Goal: Task Accomplishment & Management: Manage account settings

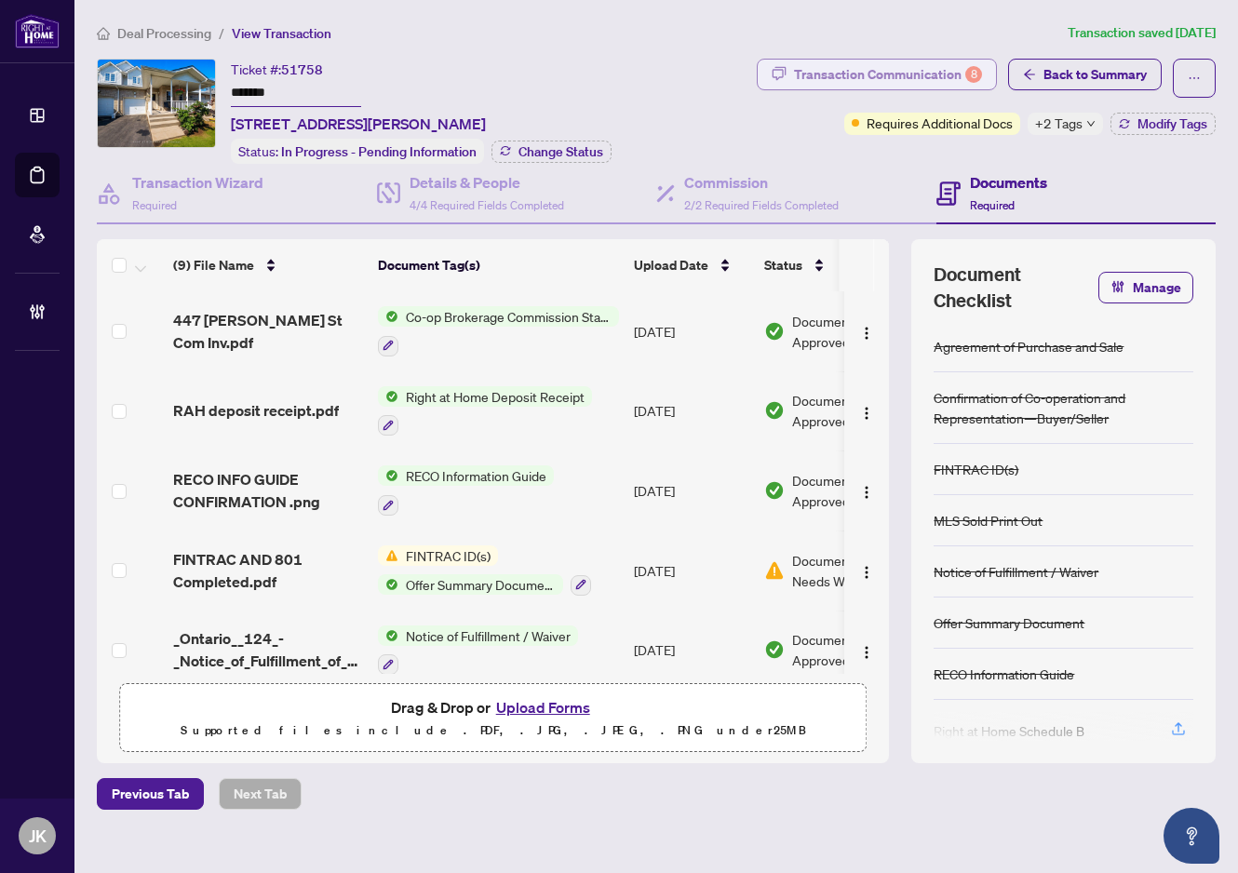
click at [801, 71] on div "Transaction Communication 8" at bounding box center [888, 75] width 188 height 30
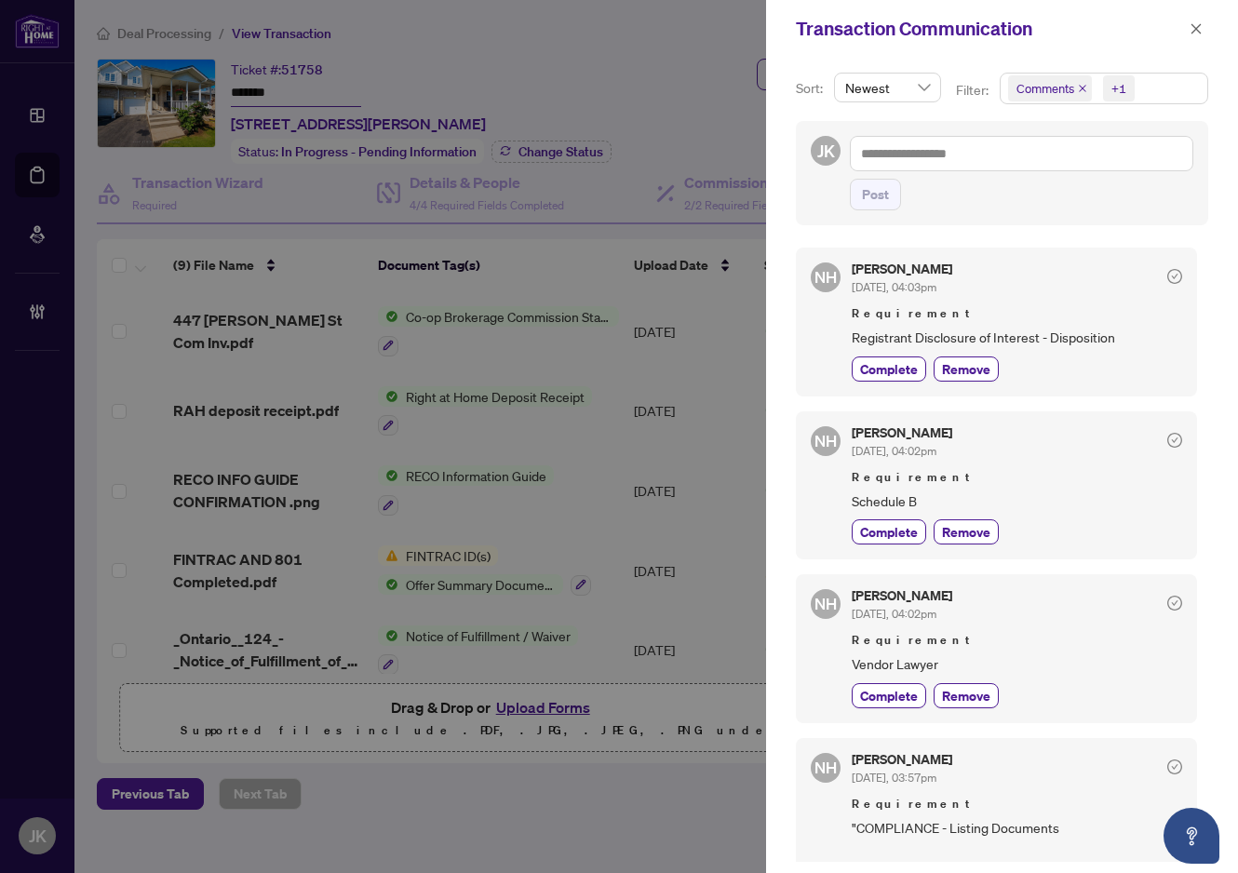
click at [1079, 89] on icon "close" at bounding box center [1082, 88] width 9 height 9
click at [1098, 89] on icon "close" at bounding box center [1099, 88] width 7 height 7
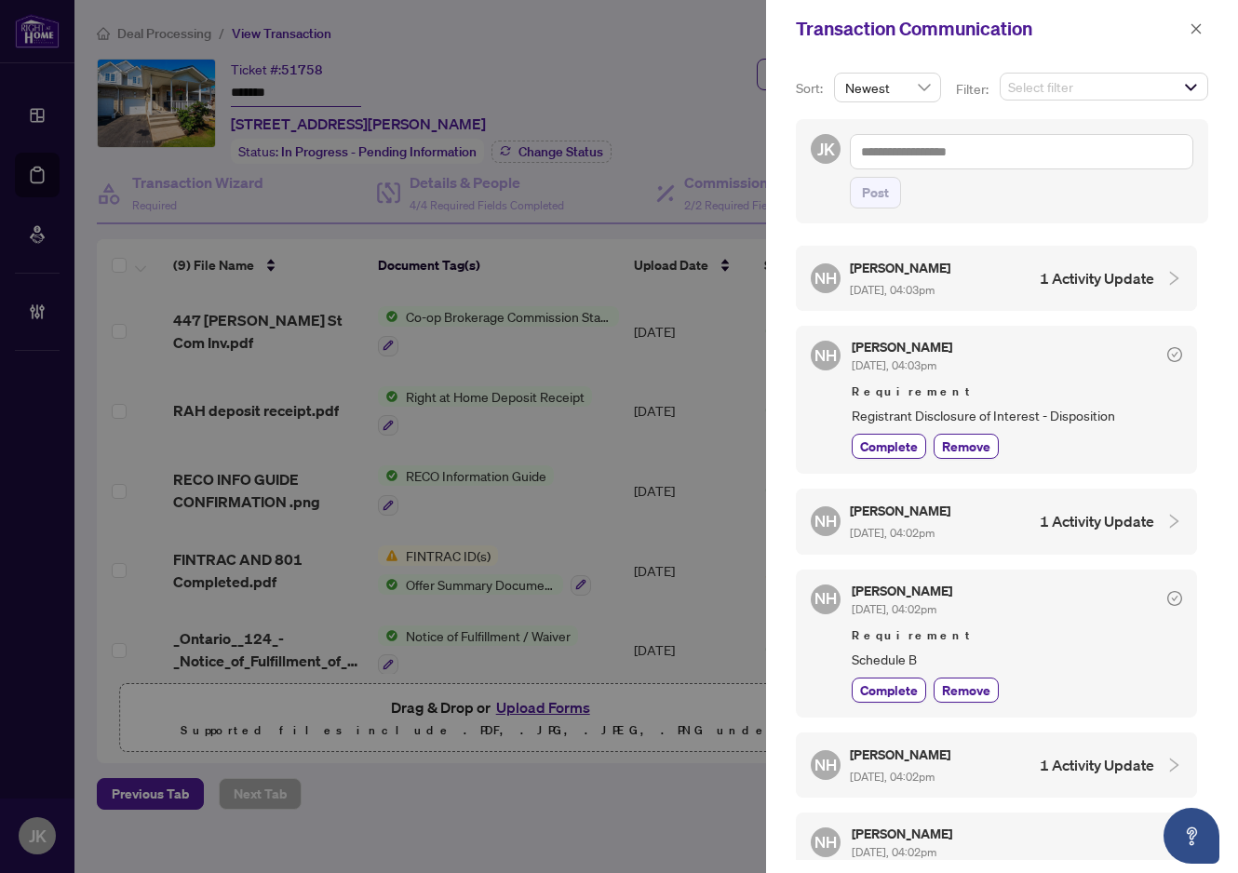
click at [1144, 90] on span "Select filter" at bounding box center [1104, 87] width 207 height 26
click at [1019, 218] on span "Select Activity History" at bounding box center [1018, 214] width 15 height 15
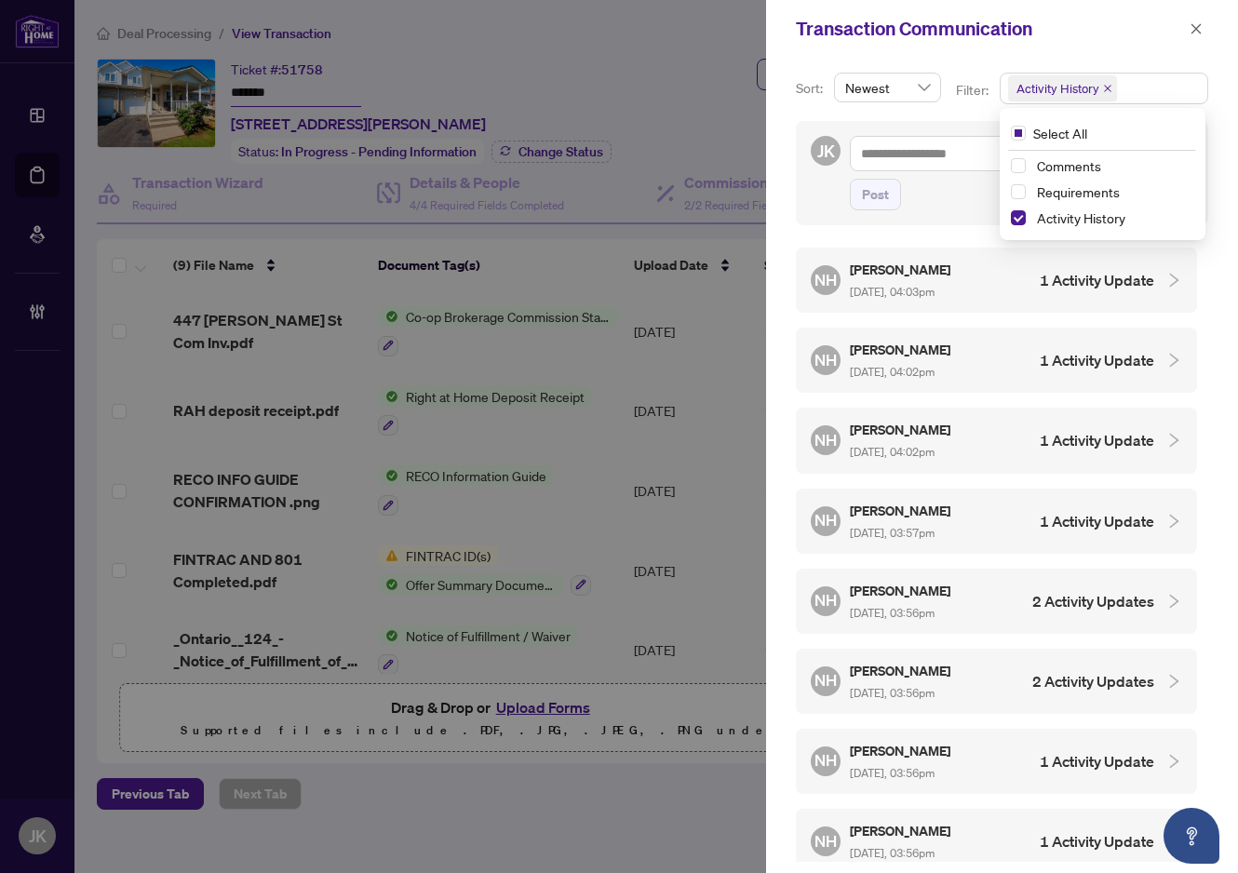
click at [1040, 284] on h4 "1 Activity Update" at bounding box center [1097, 280] width 114 height 22
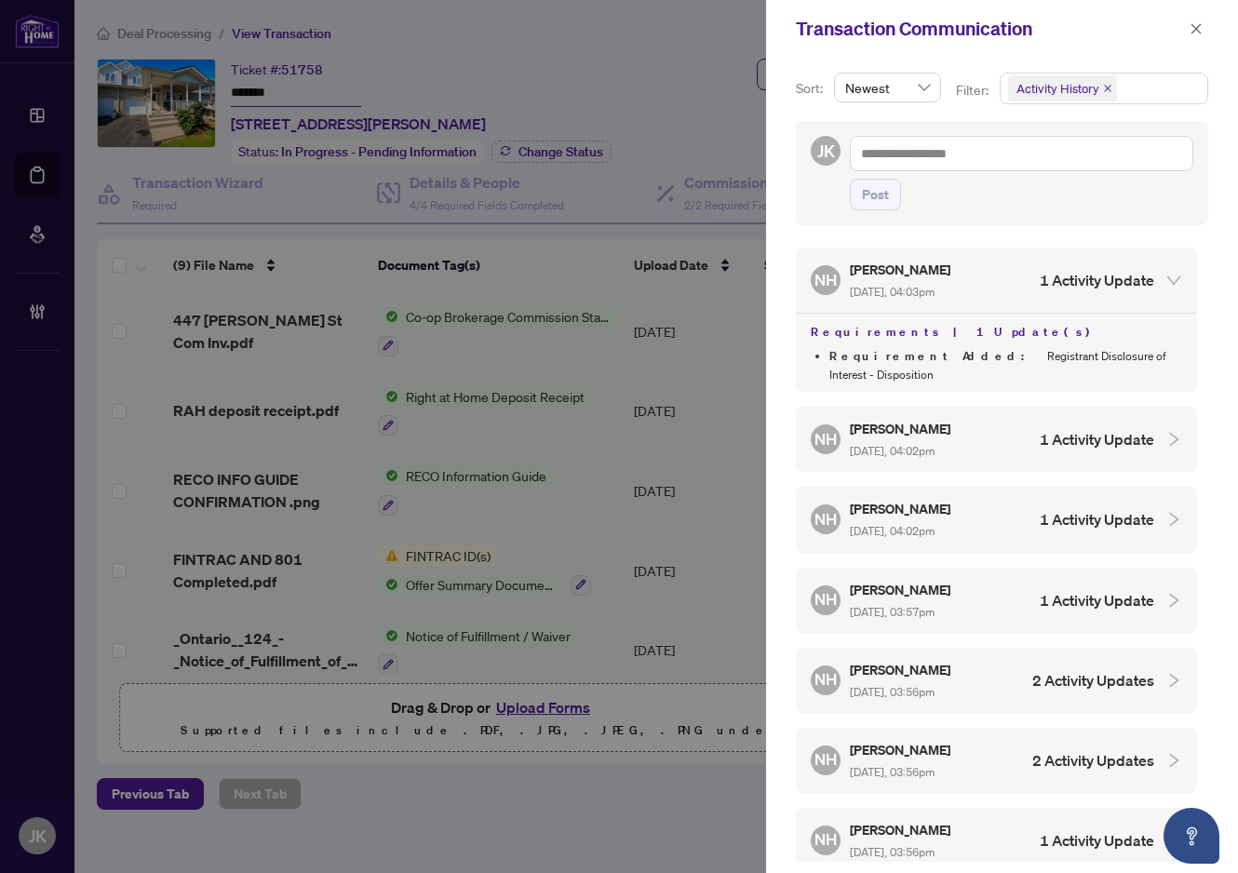
click at [1107, 89] on icon "close" at bounding box center [1107, 88] width 9 height 9
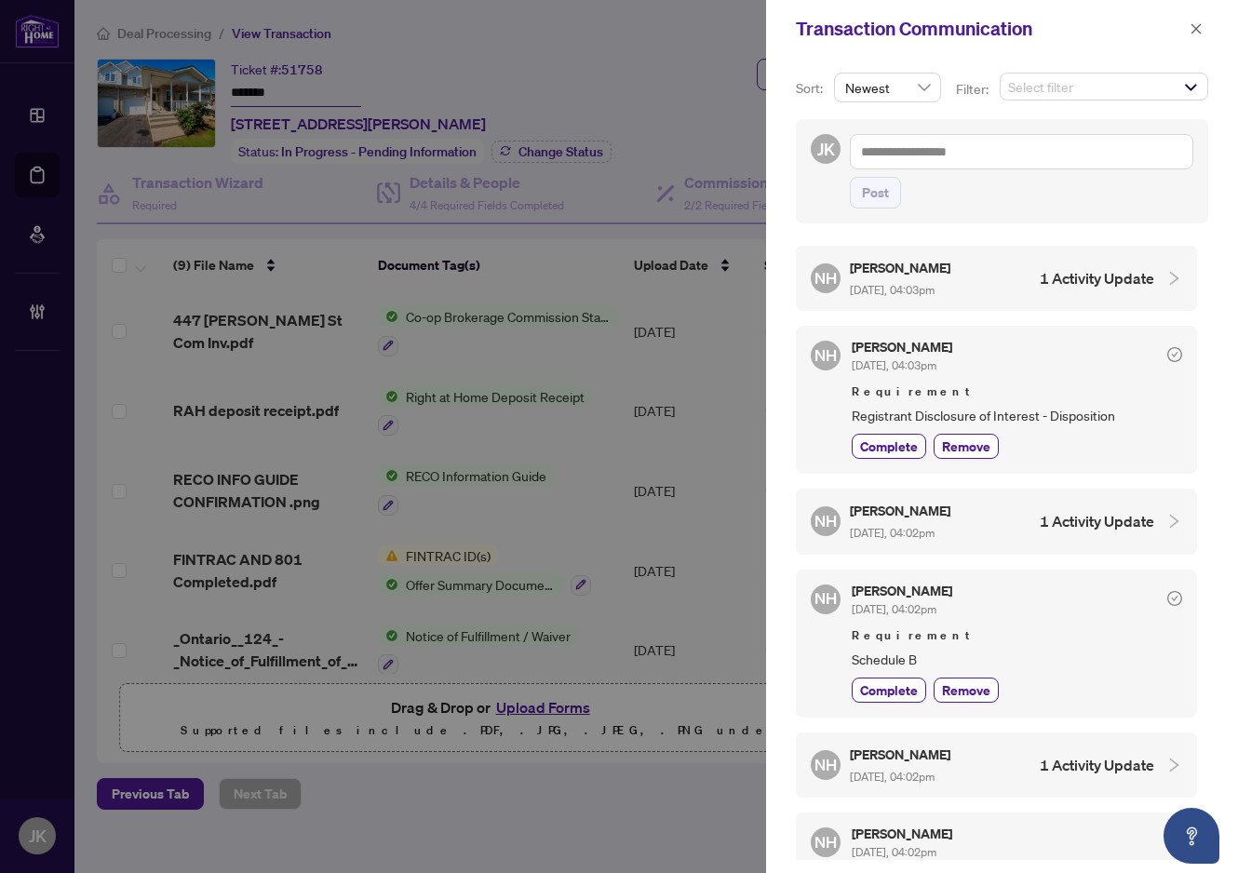
click at [1107, 89] on span "Select filter" at bounding box center [1104, 87] width 207 height 26
click at [1011, 157] on span "Select Comments" at bounding box center [1018, 162] width 15 height 15
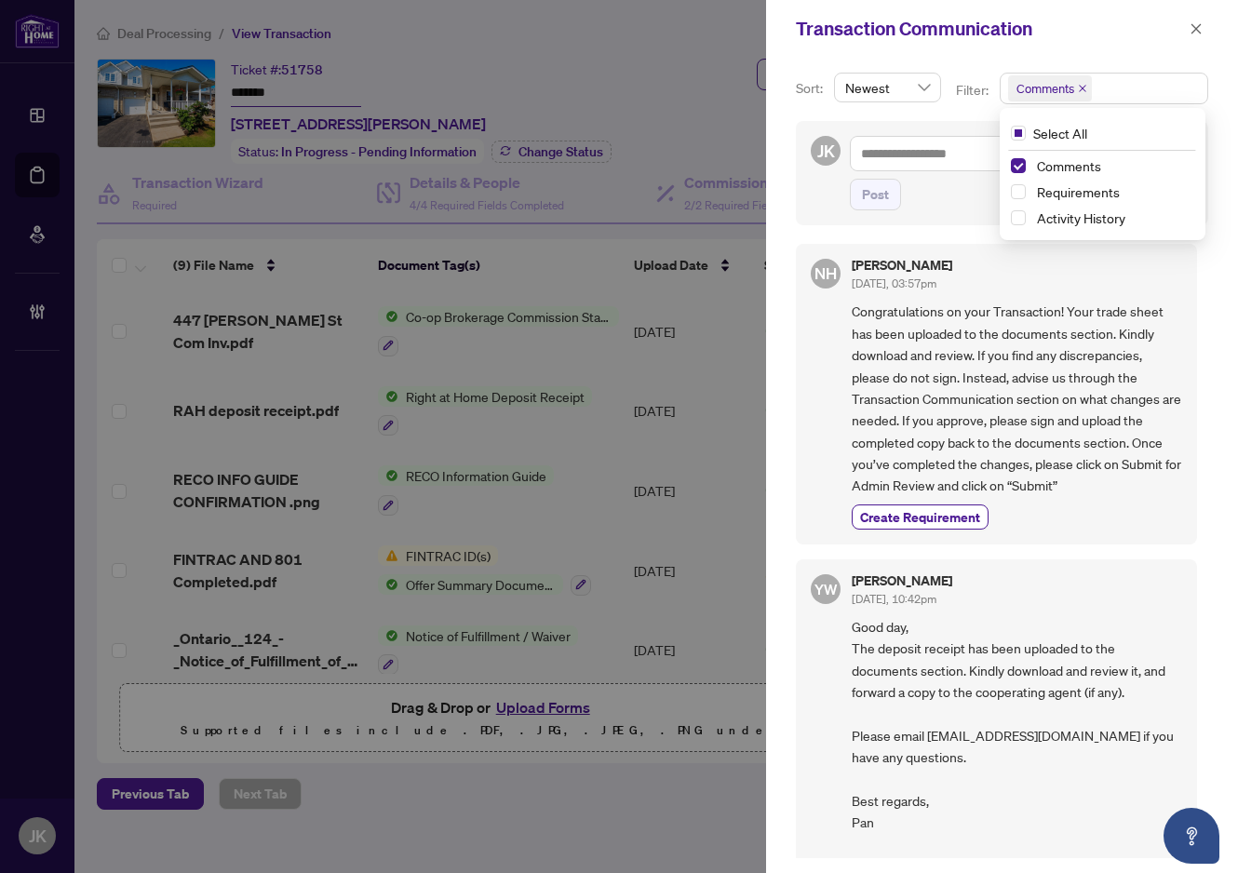
scroll to position [4, 0]
click at [1197, 26] on icon "close" at bounding box center [1196, 28] width 13 height 13
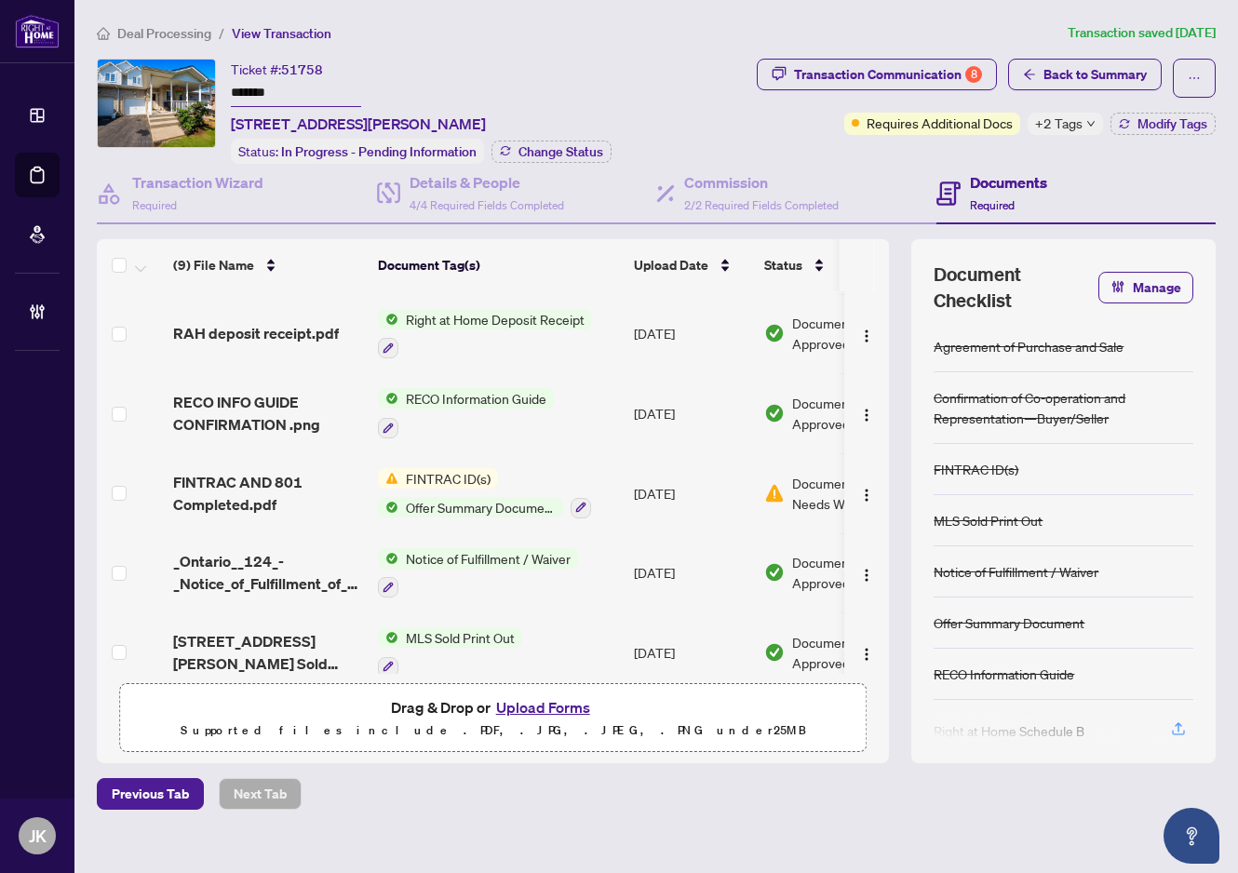
scroll to position [88, 0]
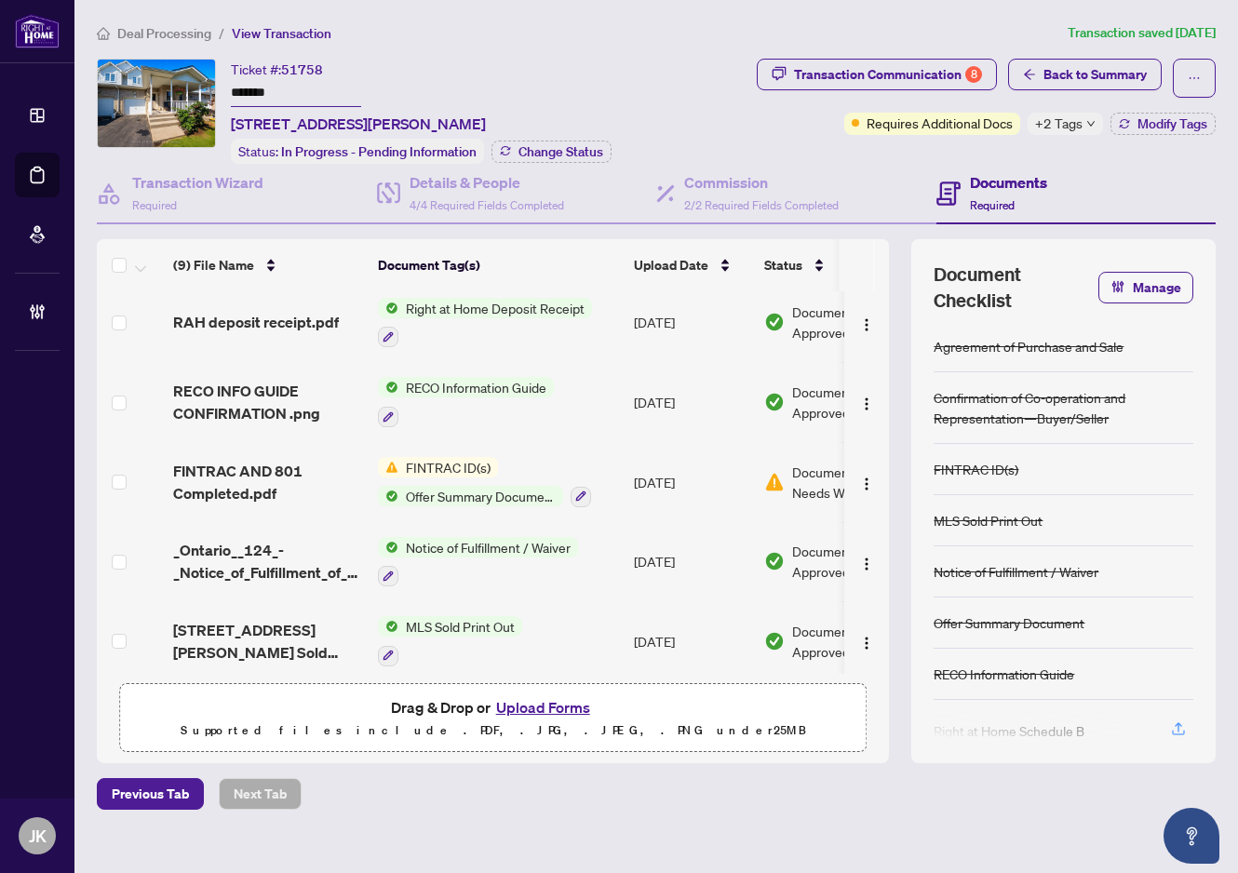
click at [458, 470] on span "FINTRAC ID(s)" at bounding box center [448, 467] width 100 height 20
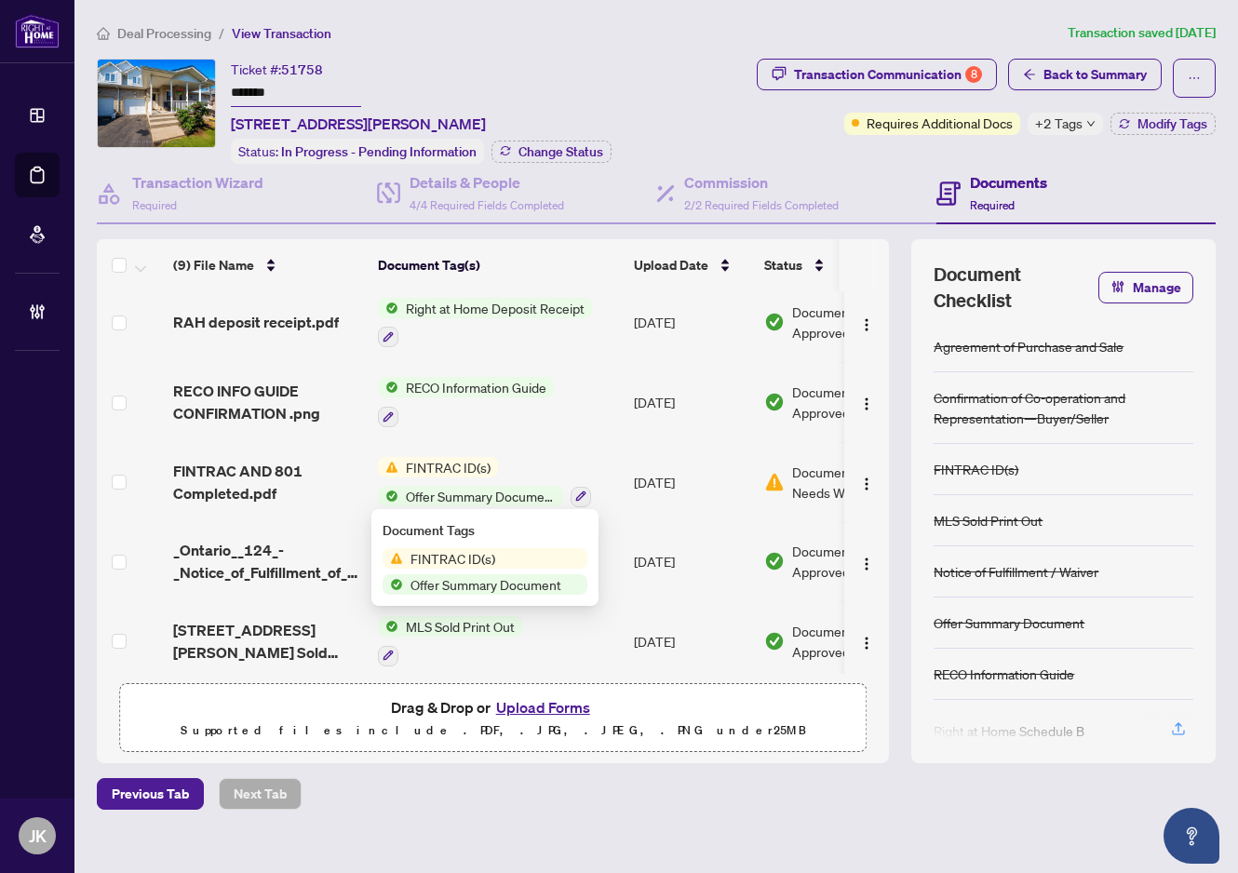
click at [457, 560] on span "FINTRAC ID(s)" at bounding box center [453, 558] width 100 height 20
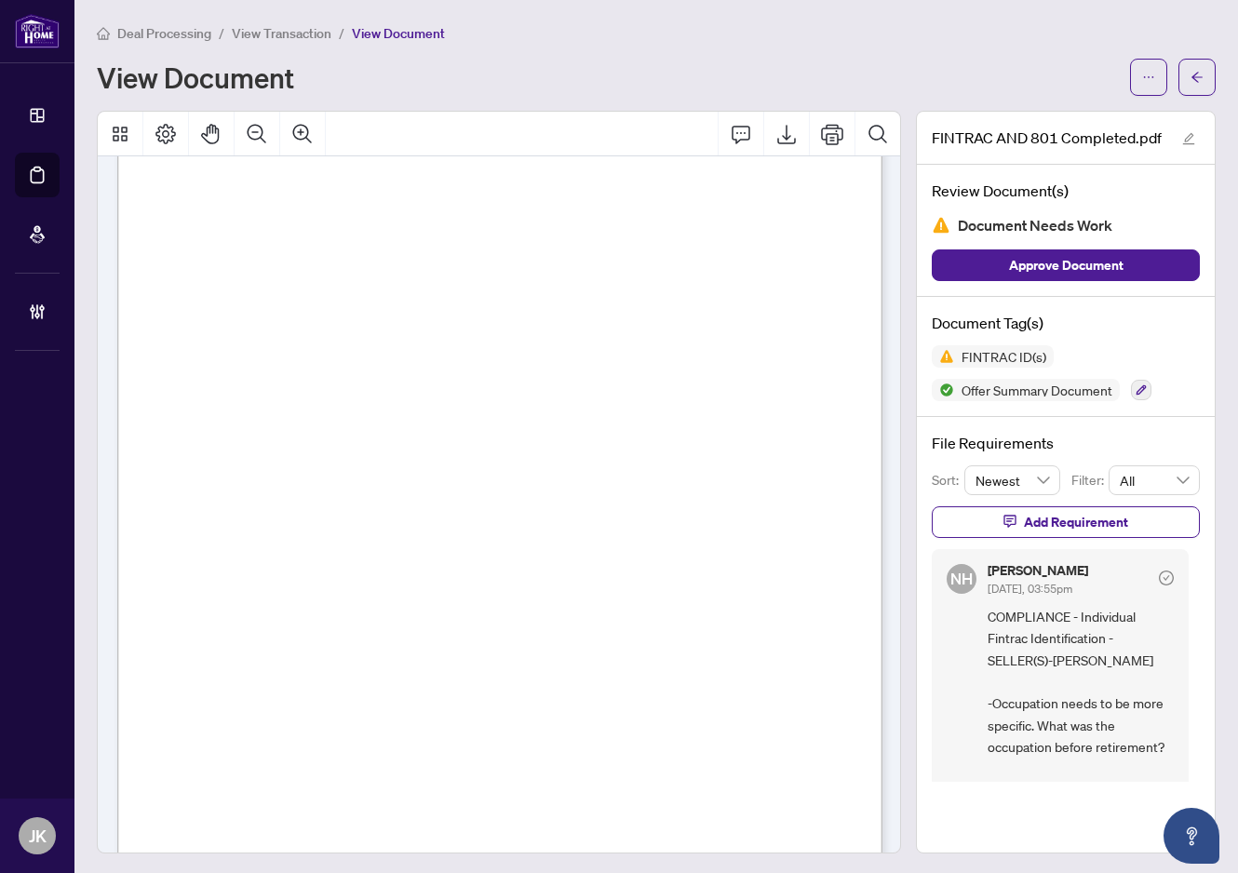
scroll to position [5930, 0]
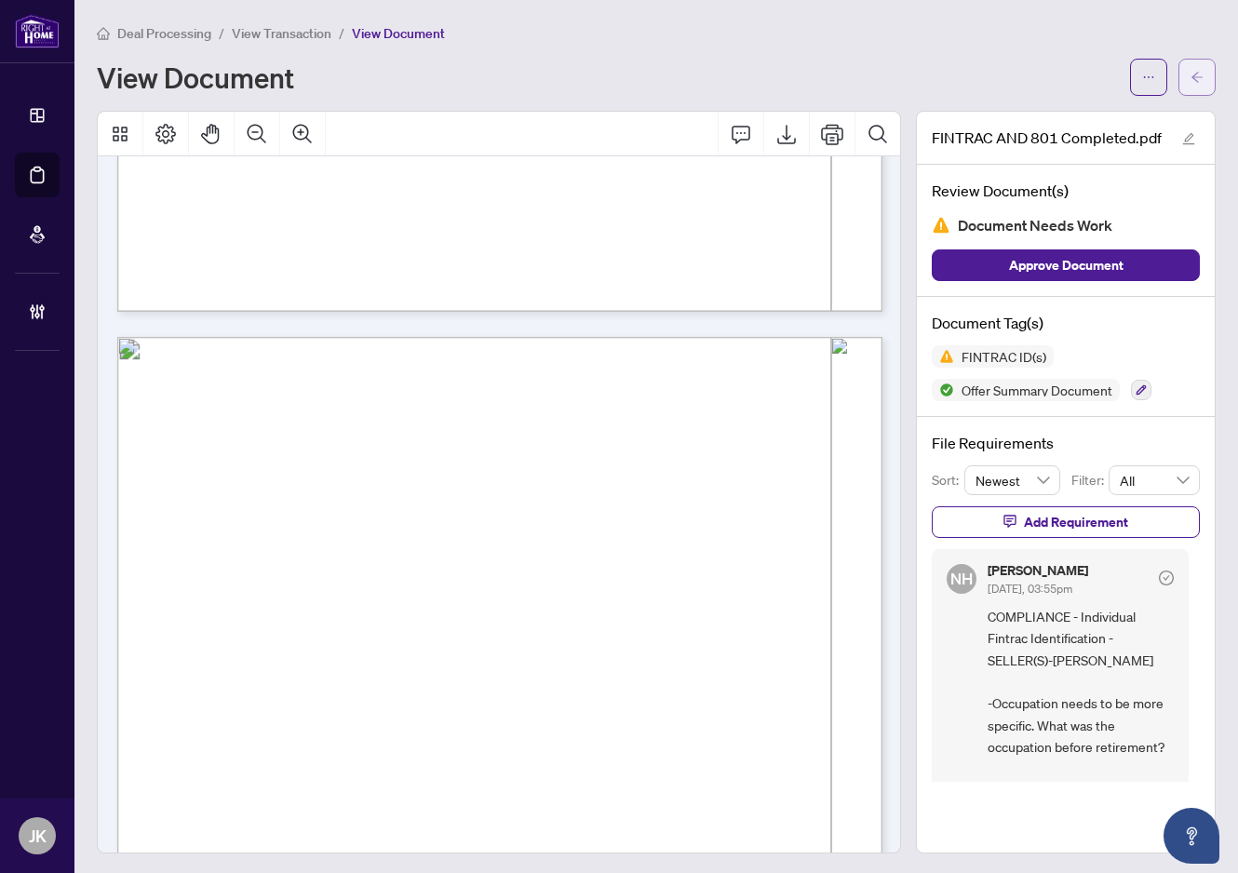
click at [1204, 71] on button "button" at bounding box center [1196, 77] width 37 height 37
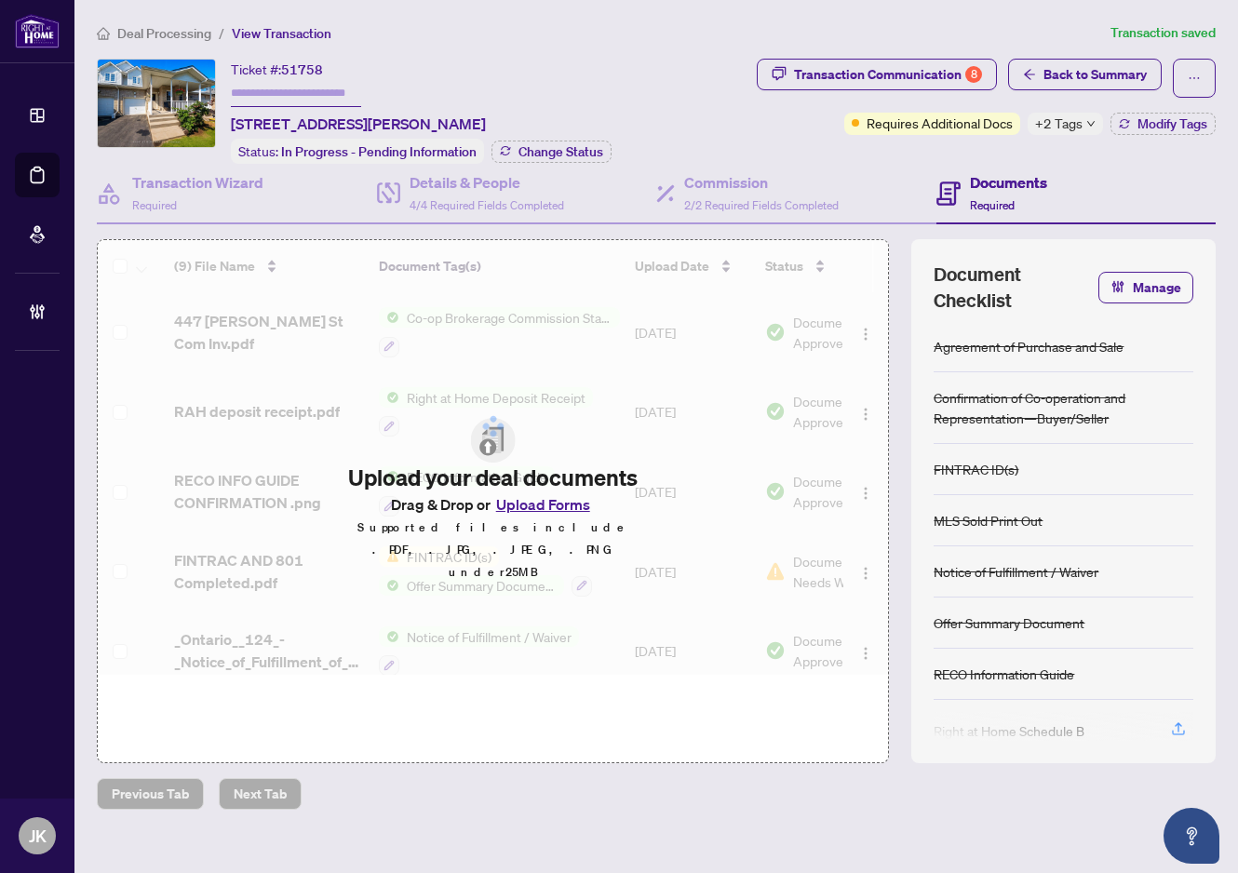
type input "*******"
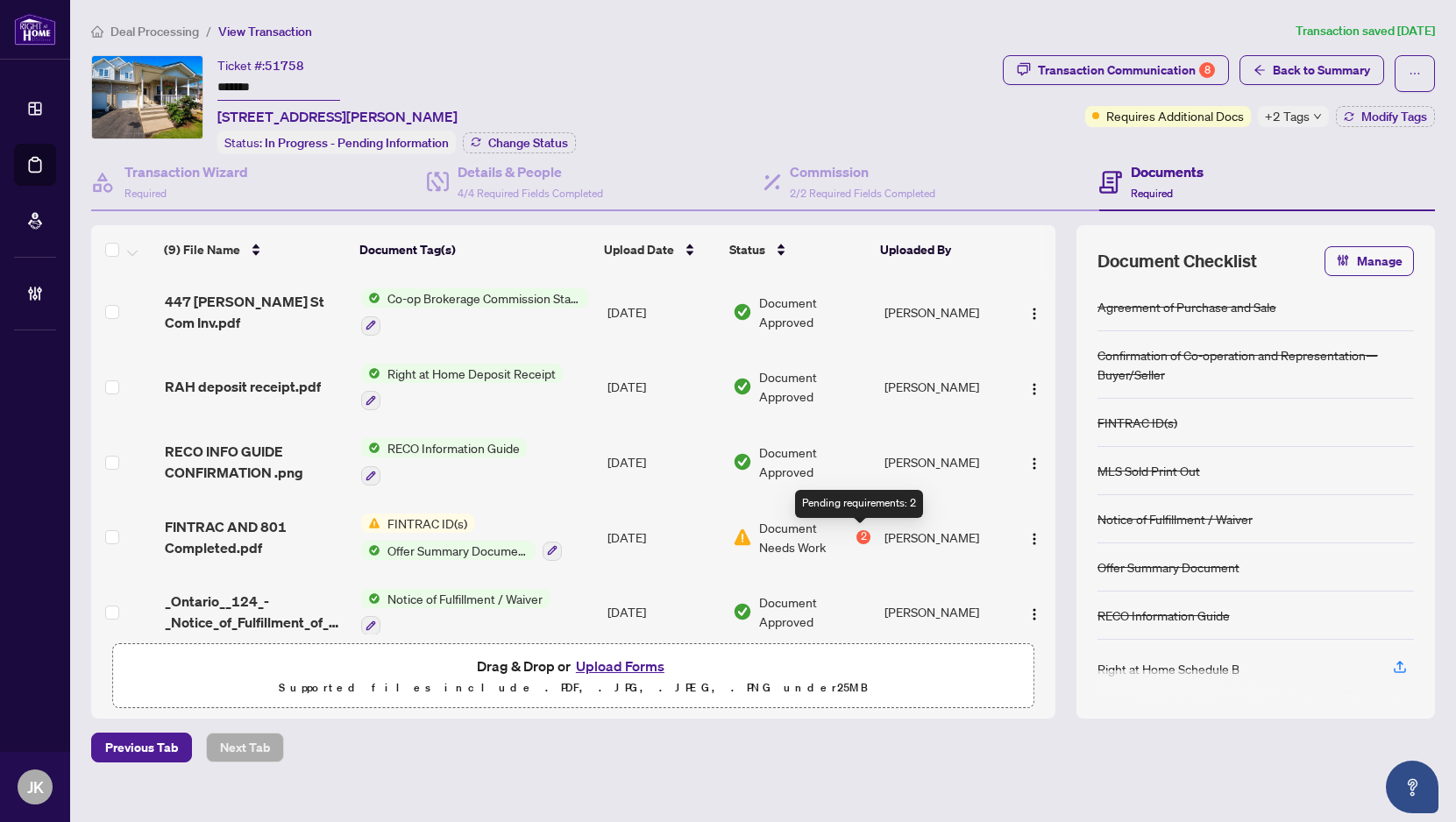
click at [856, 540] on div "2" at bounding box center [863, 537] width 14 height 14
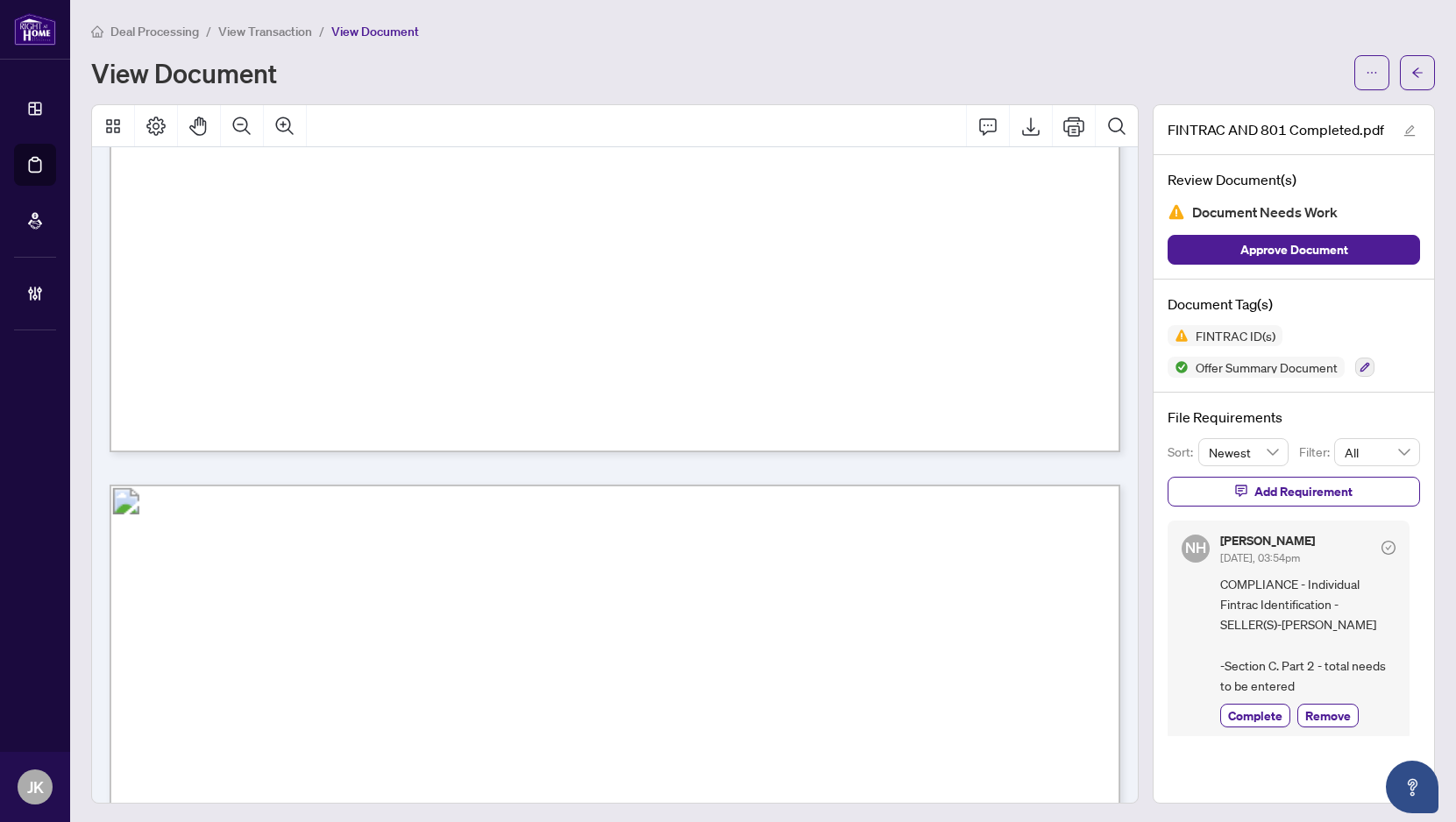
scroll to position [7325, 0]
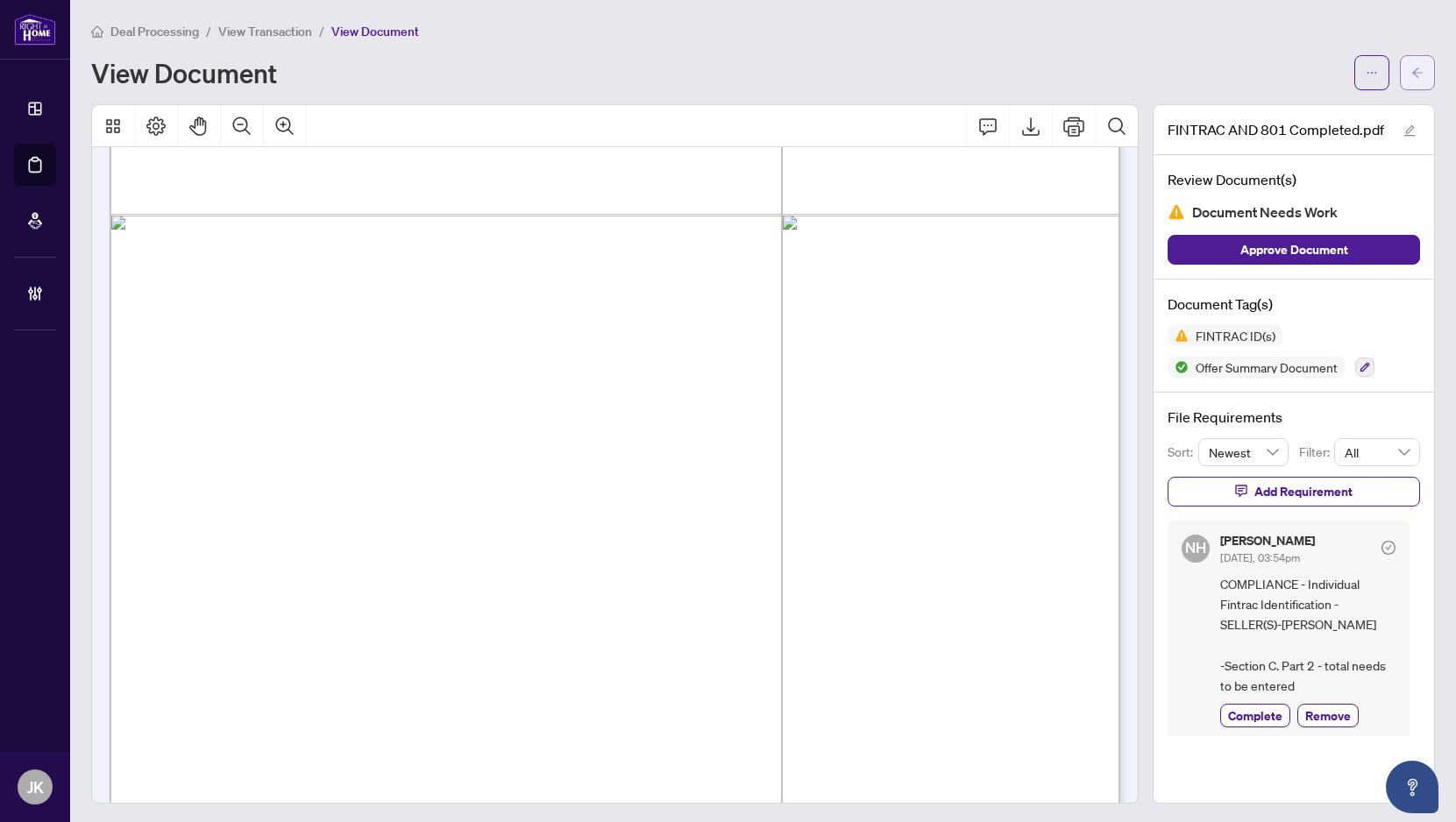
click at [1165, 73] on icon "arrow-left" at bounding box center [1417, 73] width 12 height 12
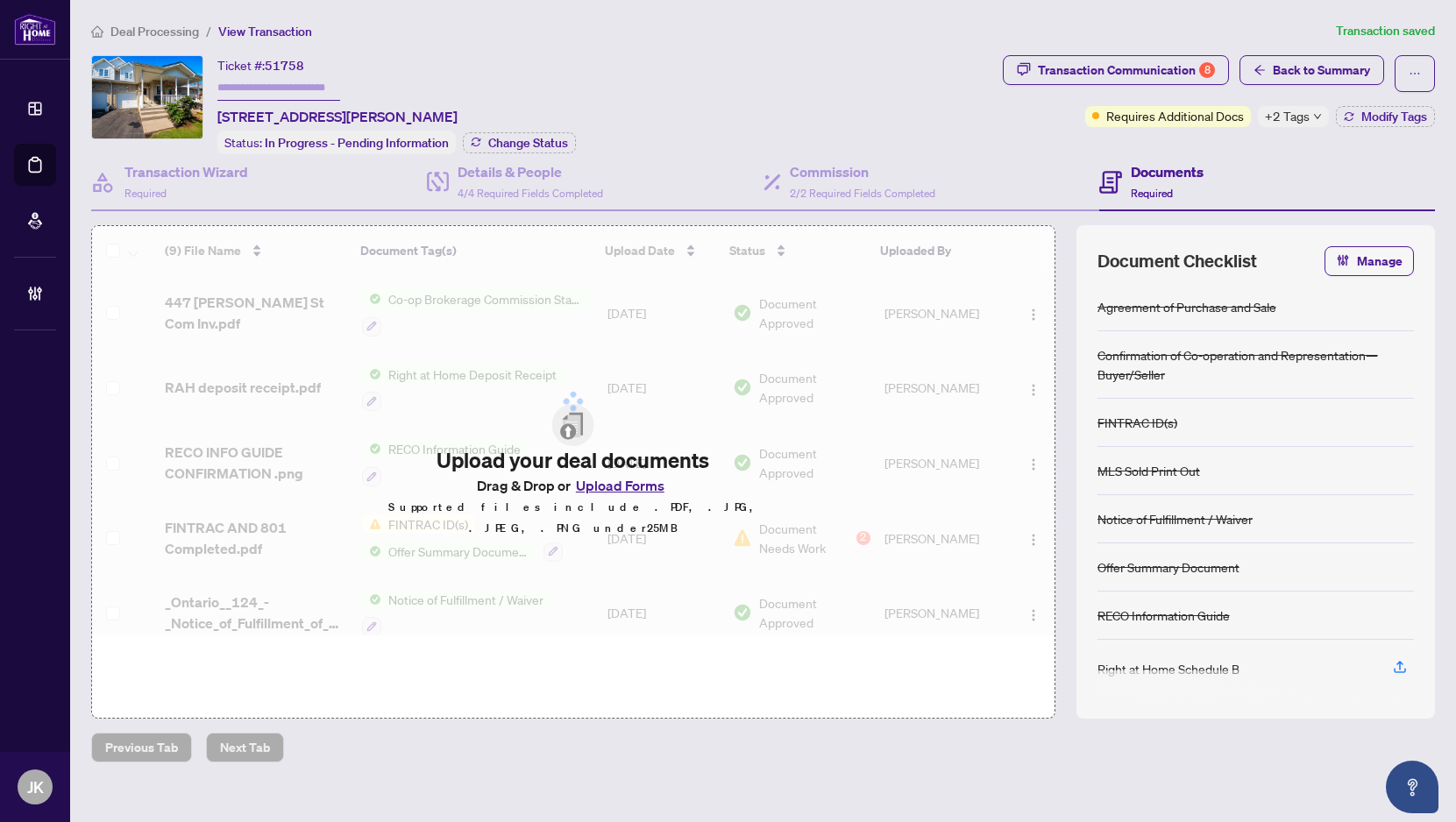
type input "*******"
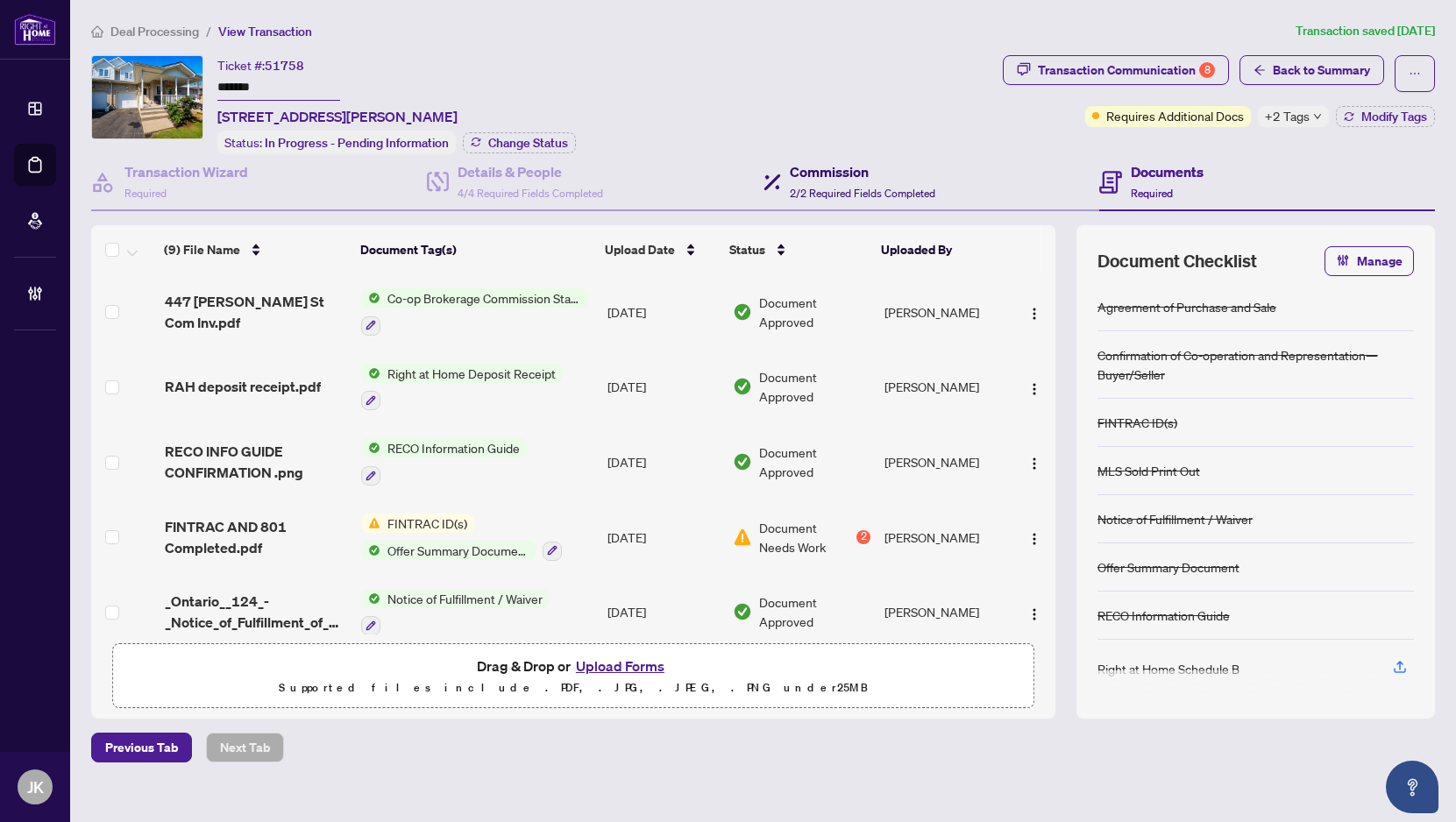
click at [845, 192] on span "2/2 Required Fields Completed" at bounding box center [863, 193] width 146 height 13
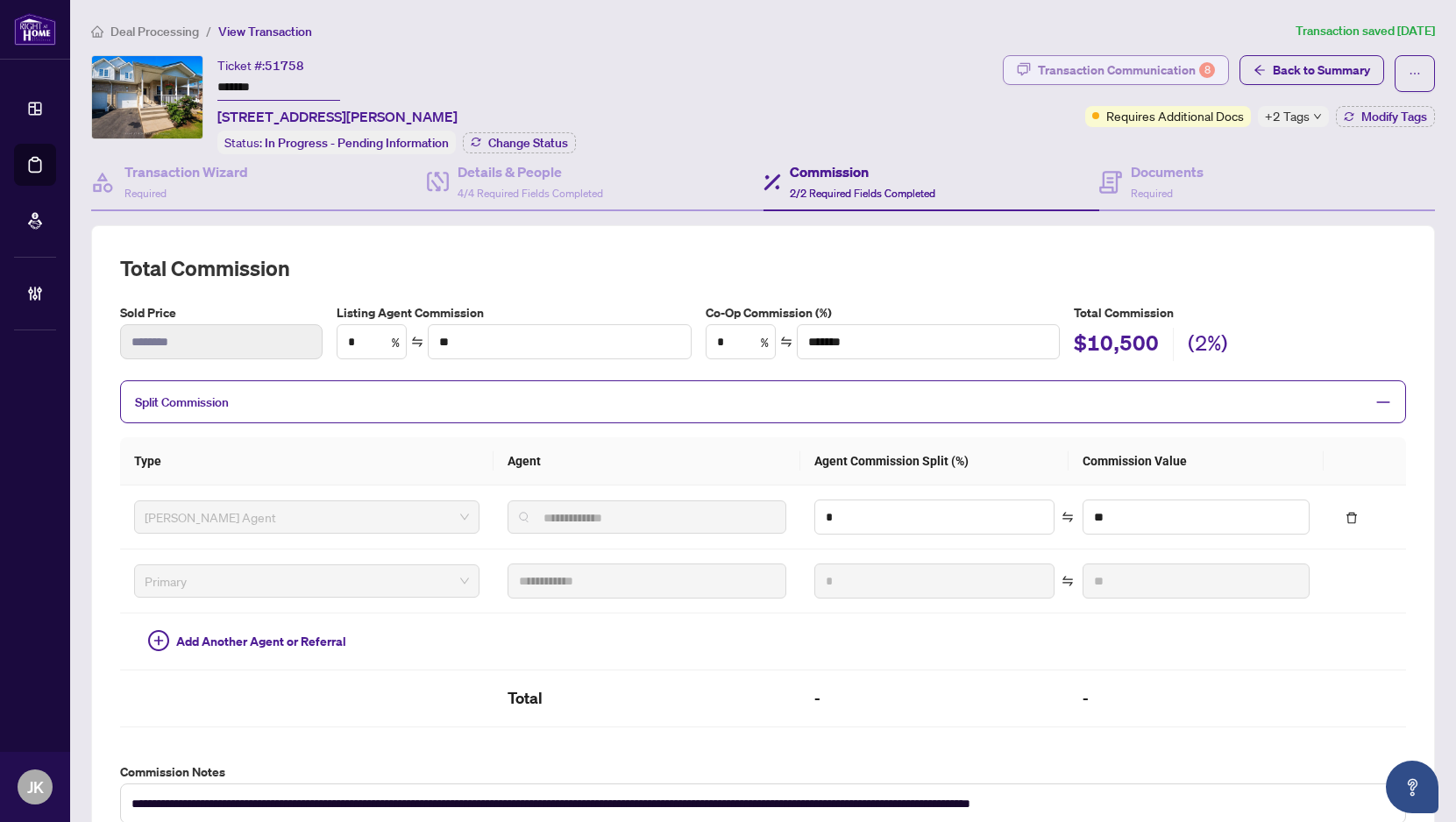
click at [1127, 72] on div "Transaction Communication 8" at bounding box center [1126, 71] width 177 height 28
type textarea "**********"
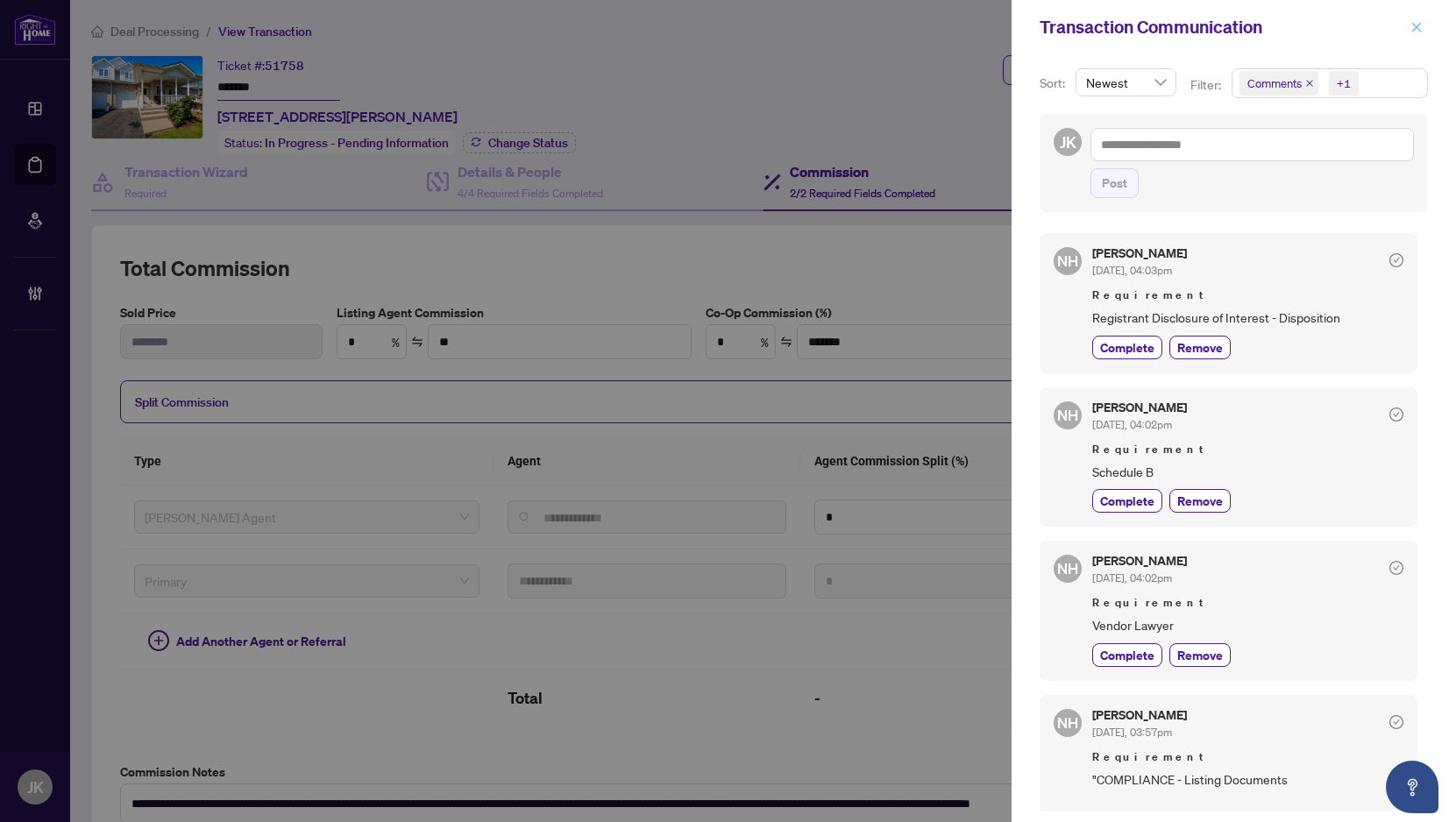
click at [1165, 34] on span "button" at bounding box center [1416, 27] width 12 height 28
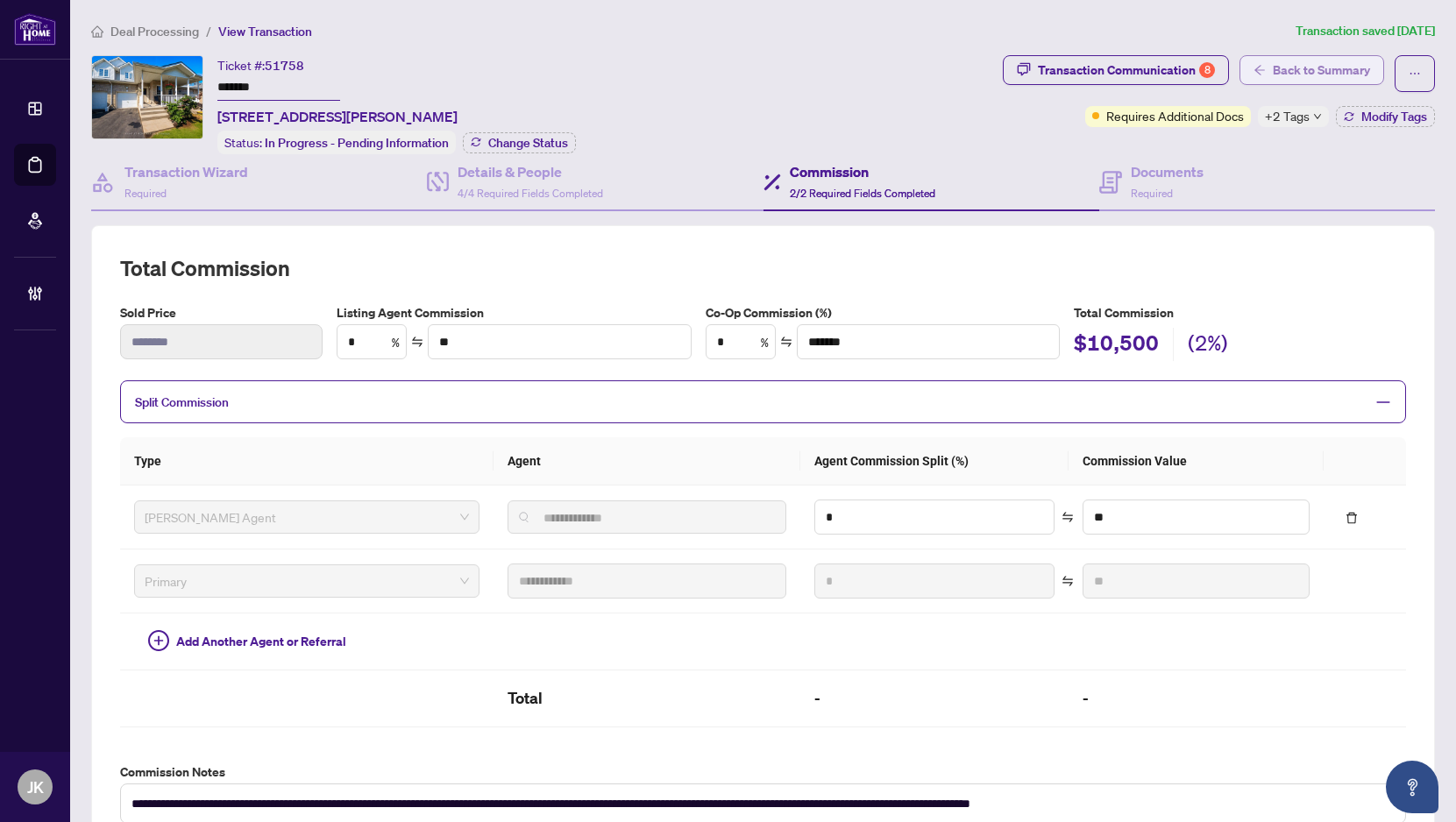
click at [1165, 66] on icon "arrow-left" at bounding box center [1259, 70] width 12 height 12
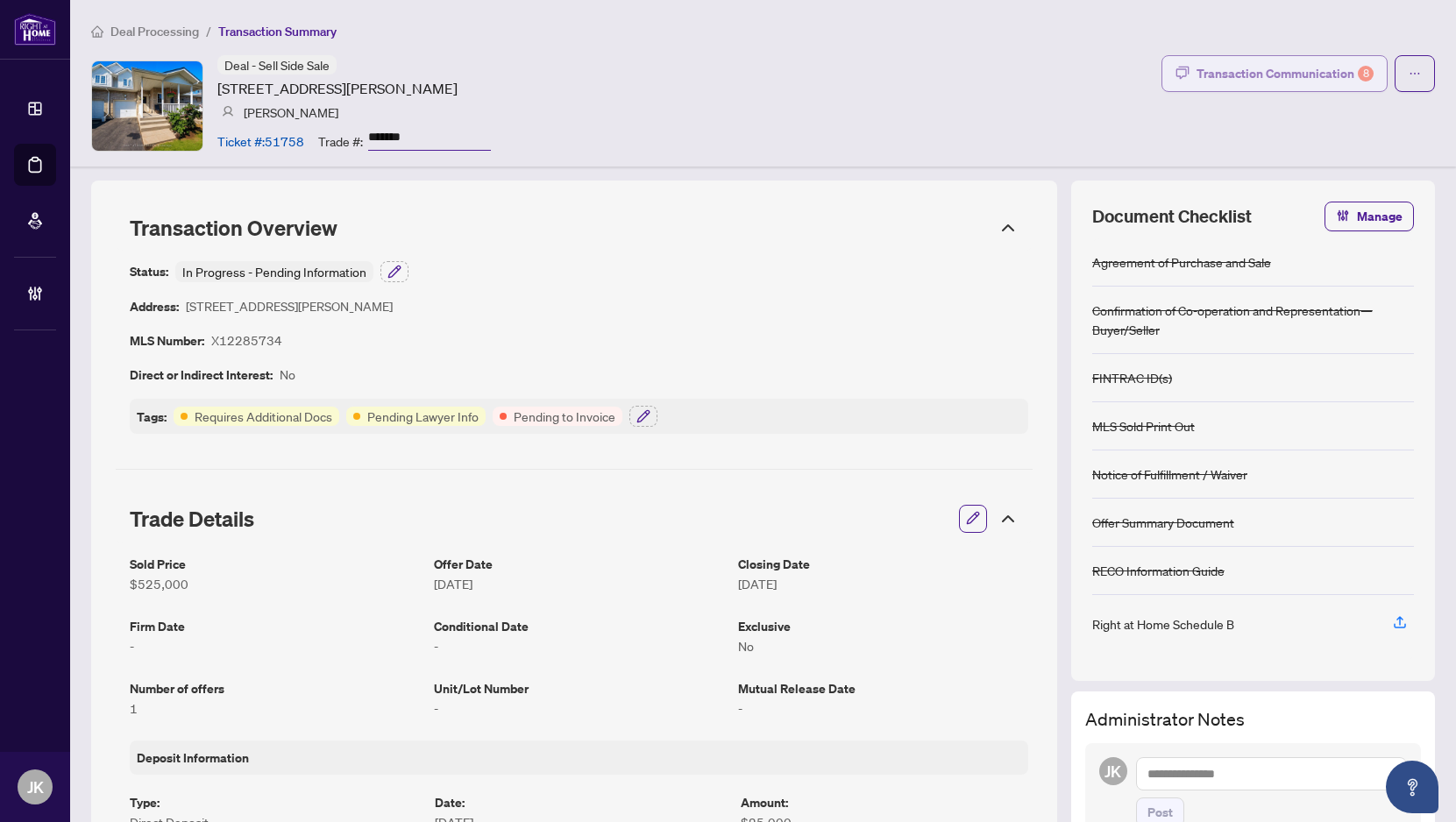
click at [1165, 74] on div "Transaction Communication 8" at bounding box center [1286, 73] width 177 height 28
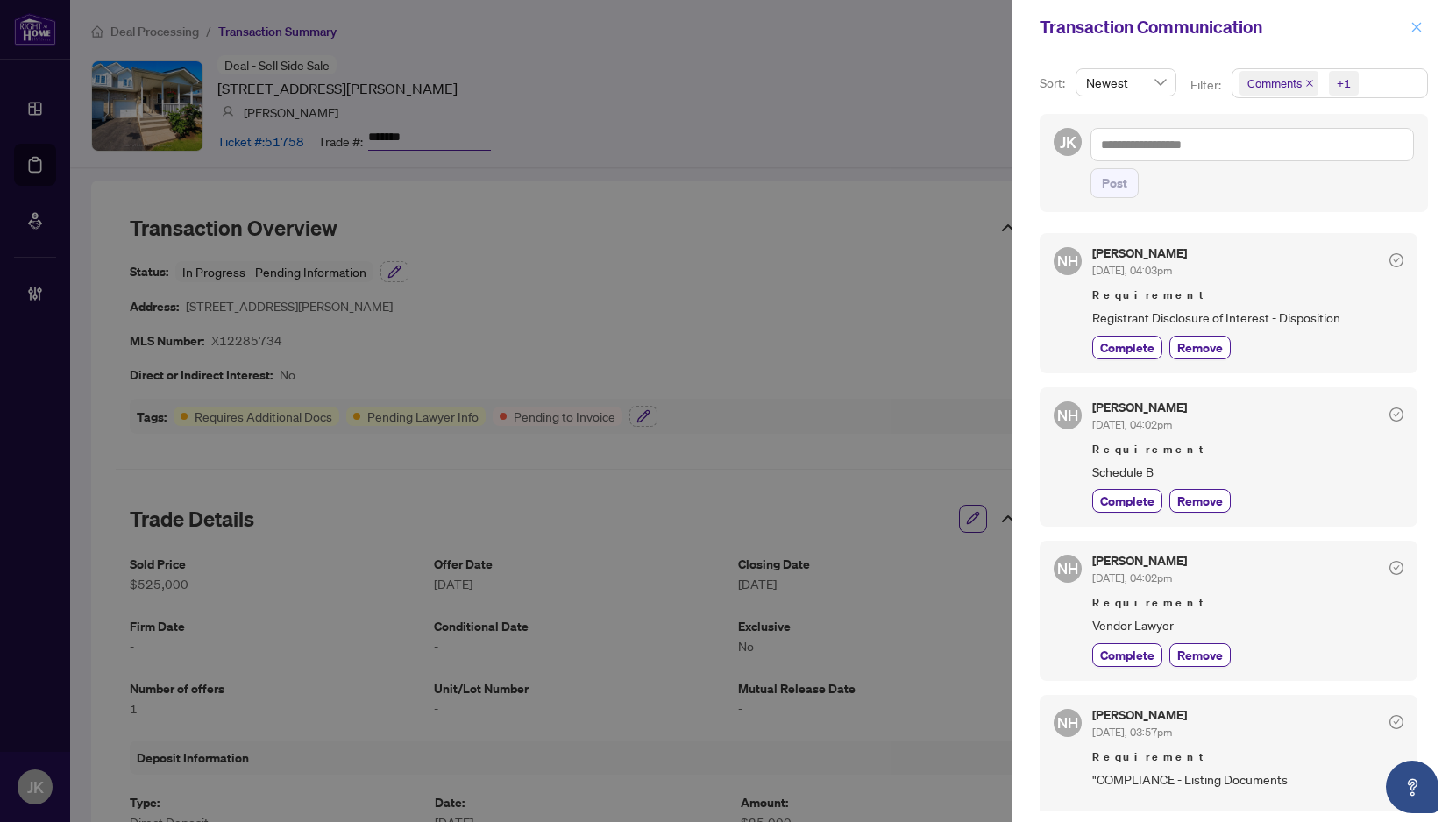
click at [1165, 26] on icon "close" at bounding box center [1416, 26] width 12 height 12
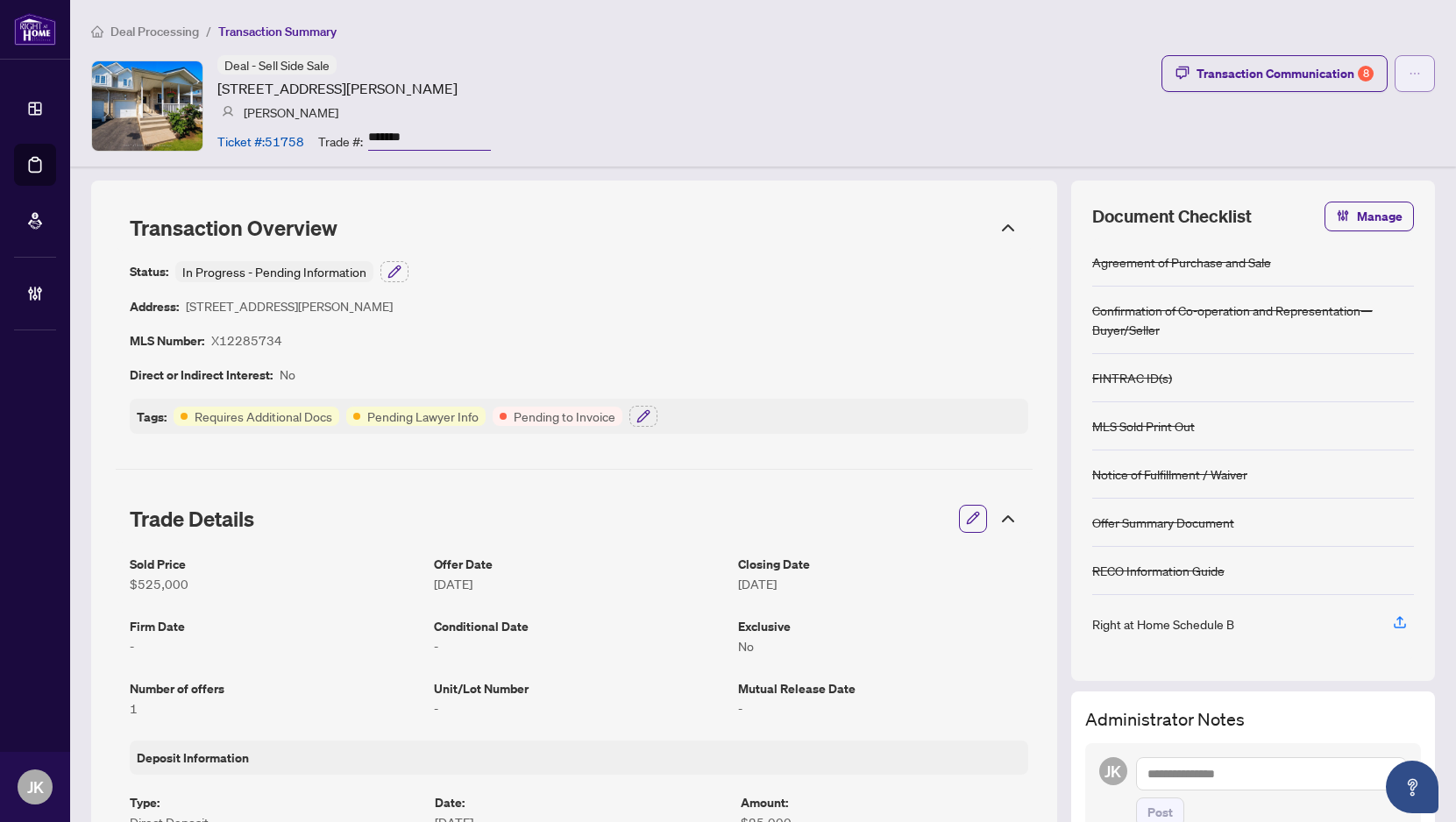
click at [1165, 61] on span "button" at bounding box center [1415, 73] width 12 height 28
click at [171, 29] on span "Deal Processing" at bounding box center [154, 31] width 89 height 16
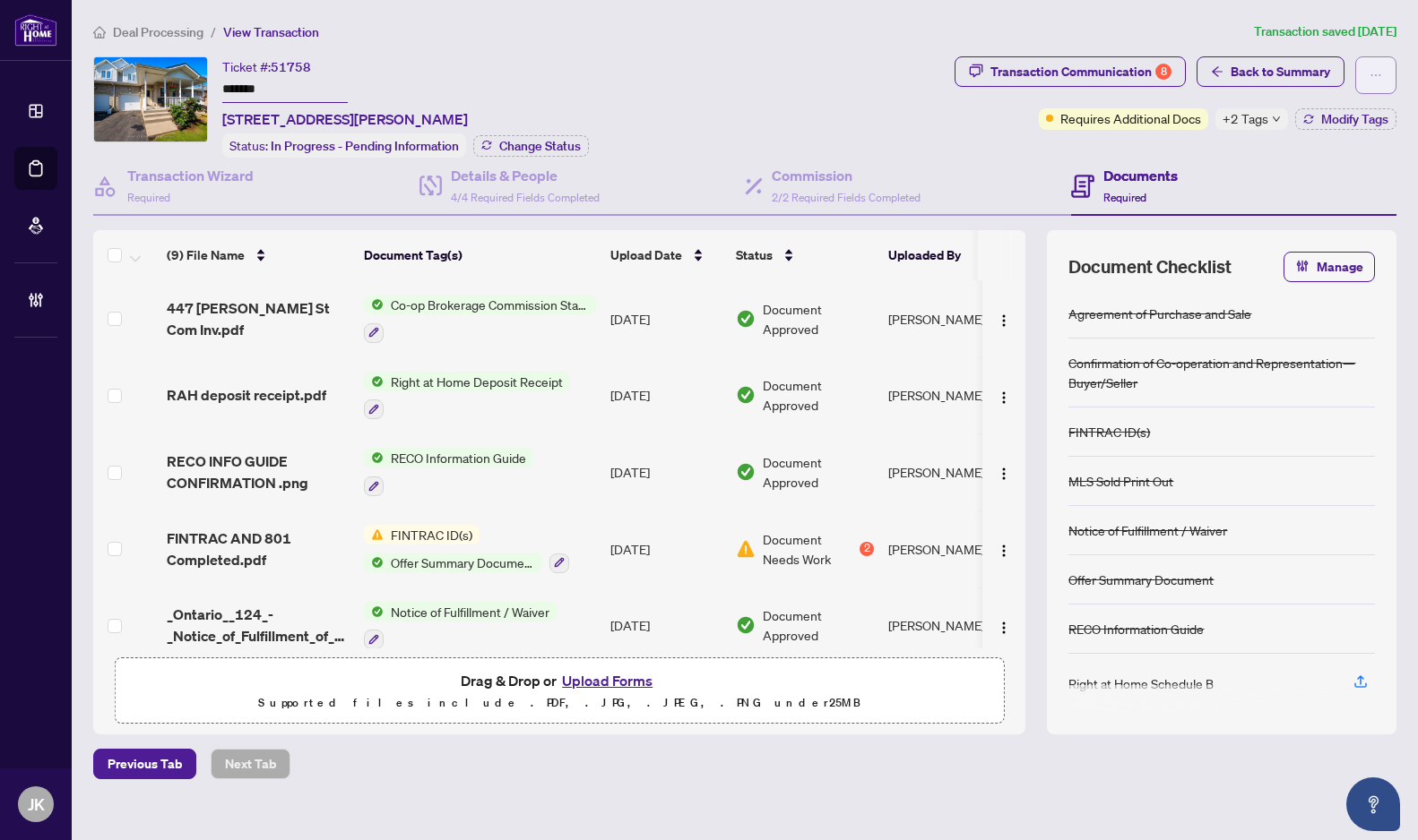
click at [1380, 84] on span "button" at bounding box center [1375, 75] width 13 height 29
click at [1264, 79] on span "Back to Summary" at bounding box center [1279, 72] width 99 height 29
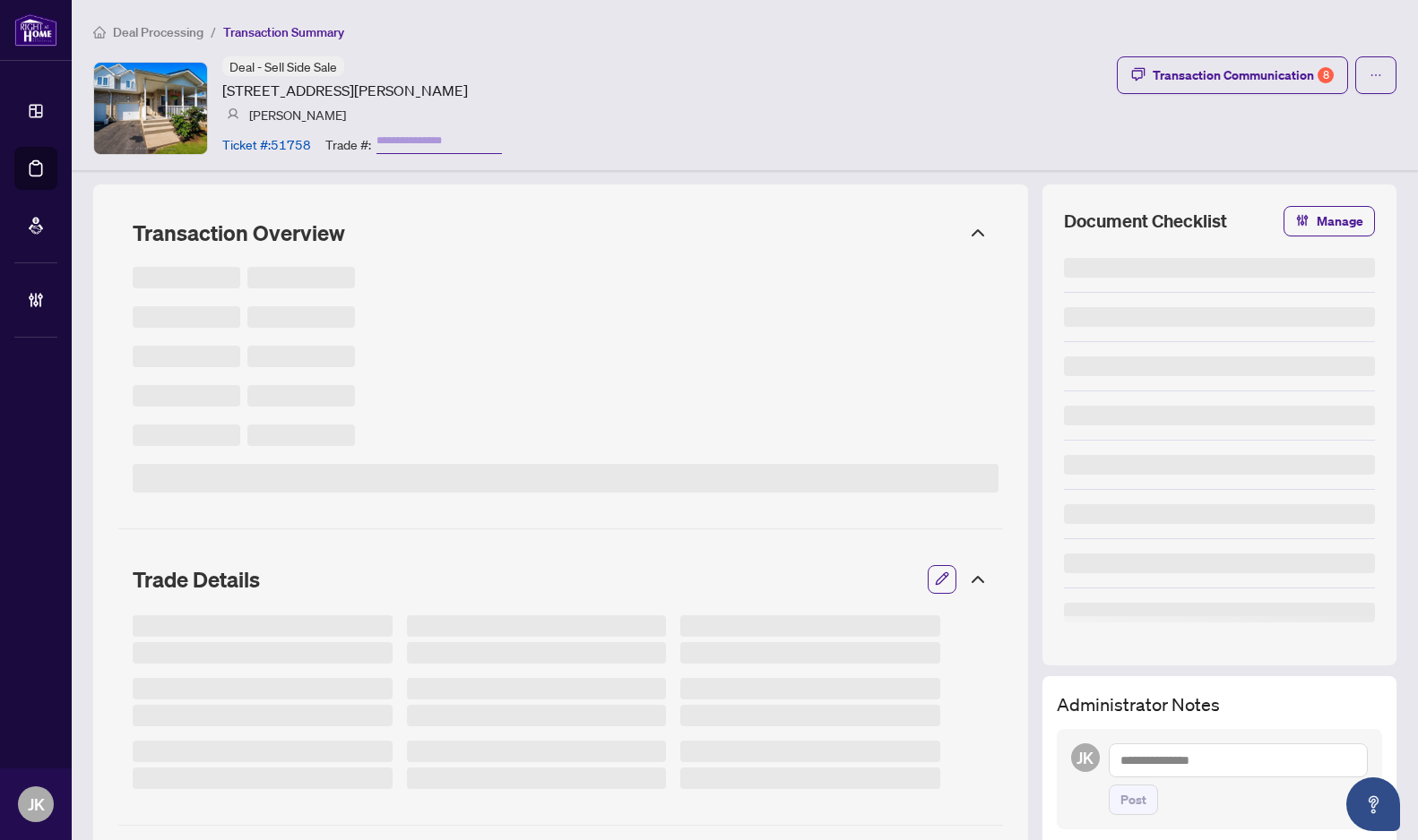
type input "*******"
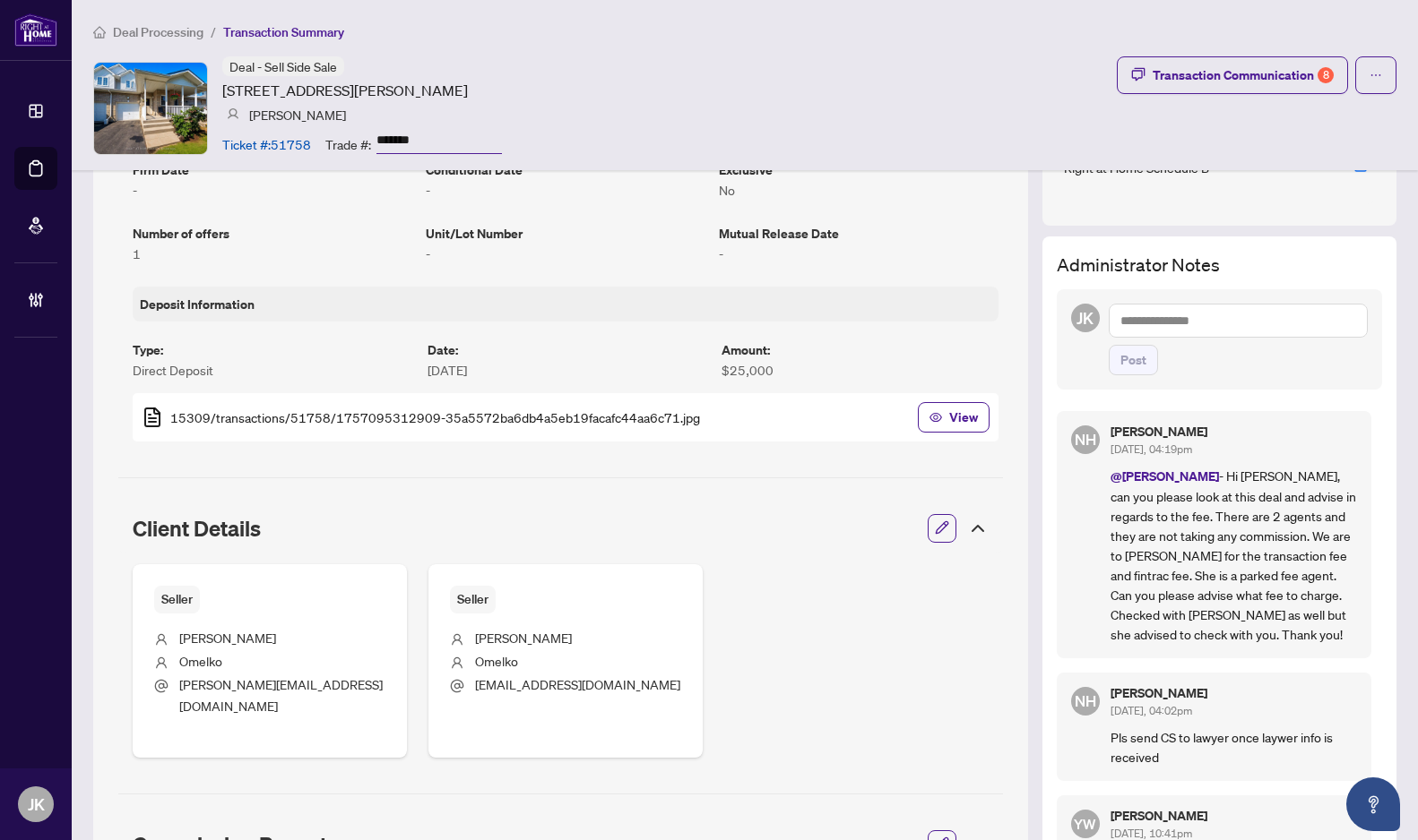
scroll to position [473, 0]
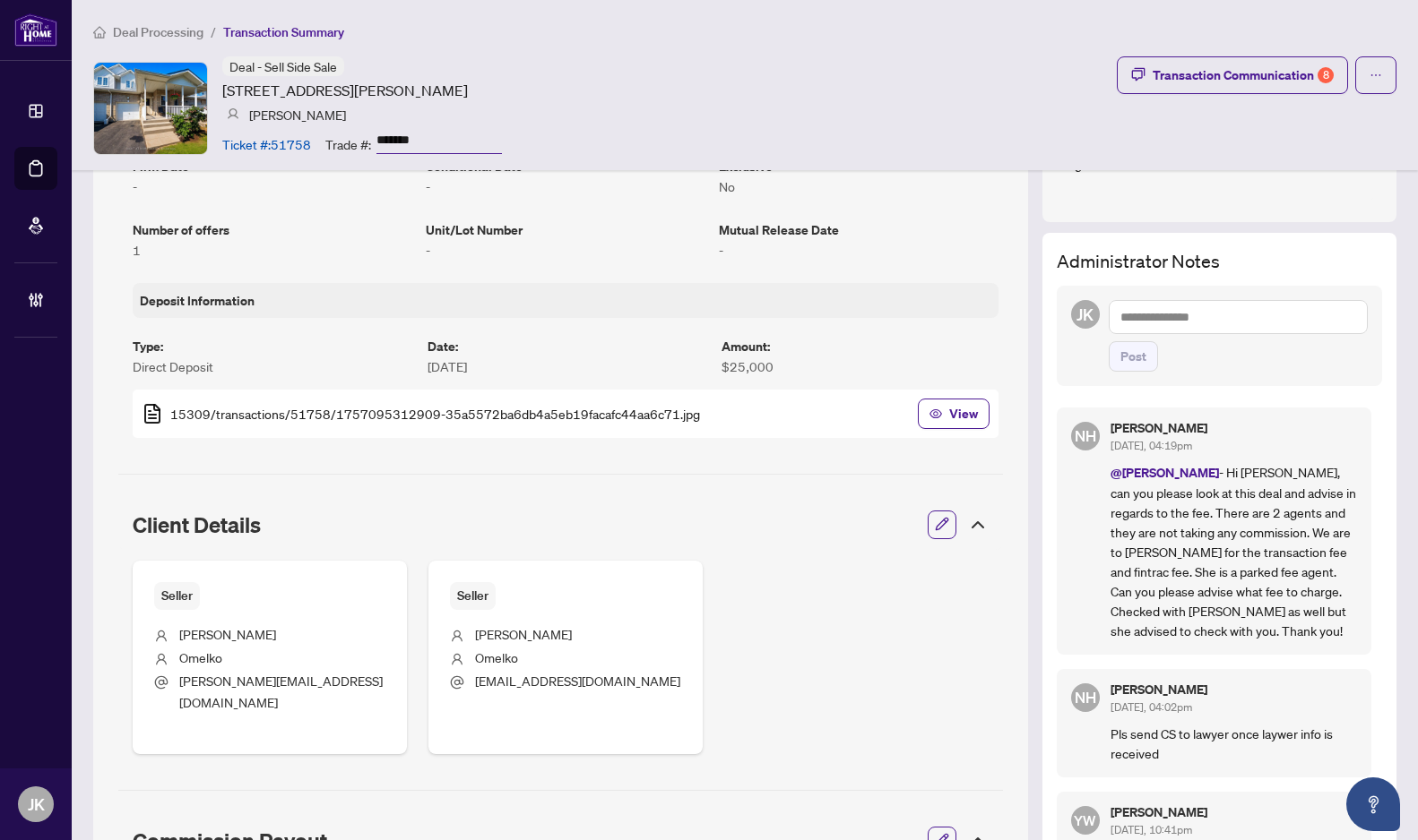
click at [1171, 318] on textarea at bounding box center [1238, 317] width 260 height 34
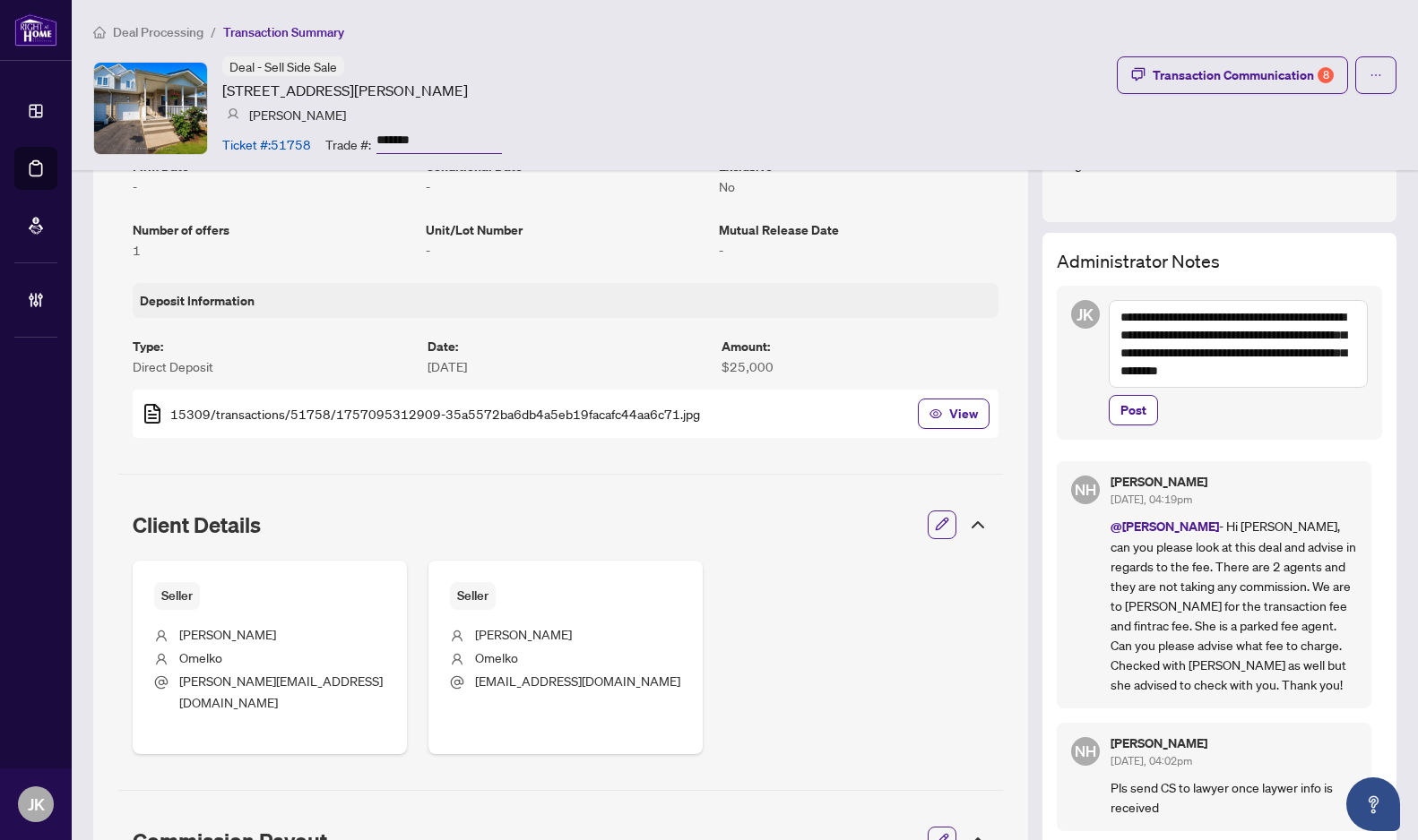
scroll to position [0, 0]
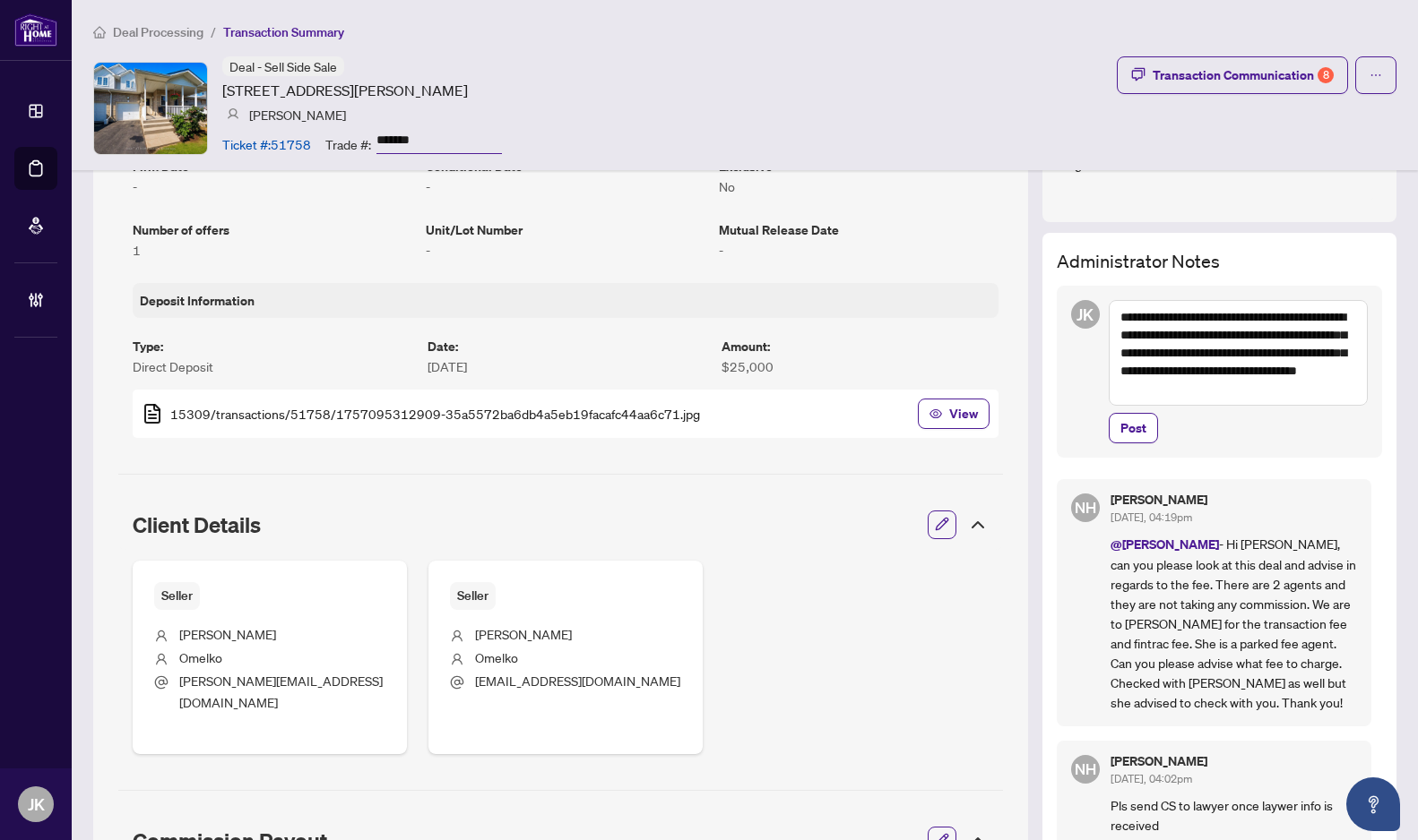
drag, startPoint x: 1207, startPoint y: 388, endPoint x: 1218, endPoint y: 421, distance: 34.8
click at [1207, 391] on textarea "**********" at bounding box center [1238, 353] width 260 height 106
click at [1264, 387] on textarea "**********" at bounding box center [1238, 353] width 260 height 106
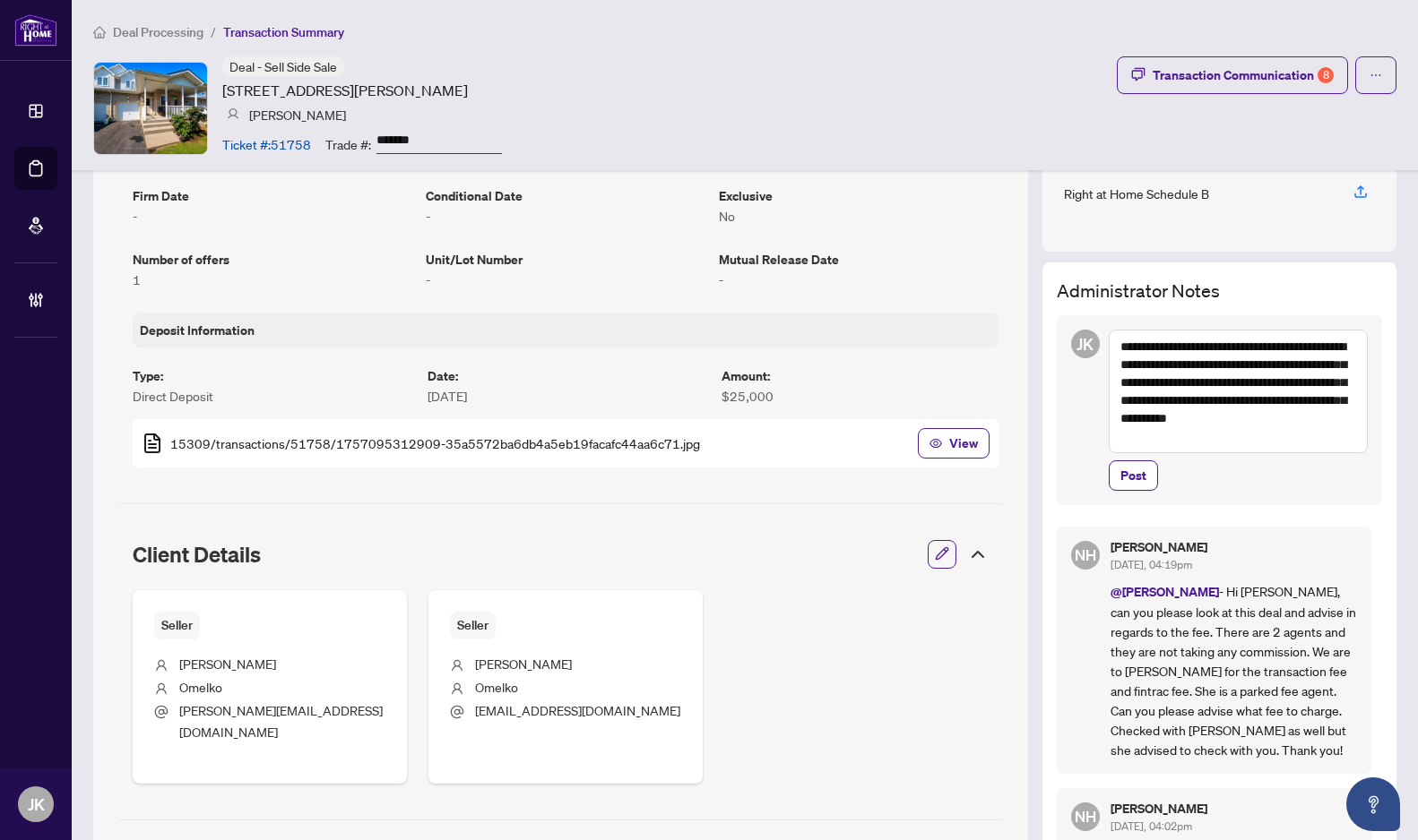
scroll to position [445, 0]
type textarea "**********"
click at [1127, 482] on span "Post" at bounding box center [1133, 474] width 26 height 29
